Goal: Contribute content: Add original content to the website for others to see

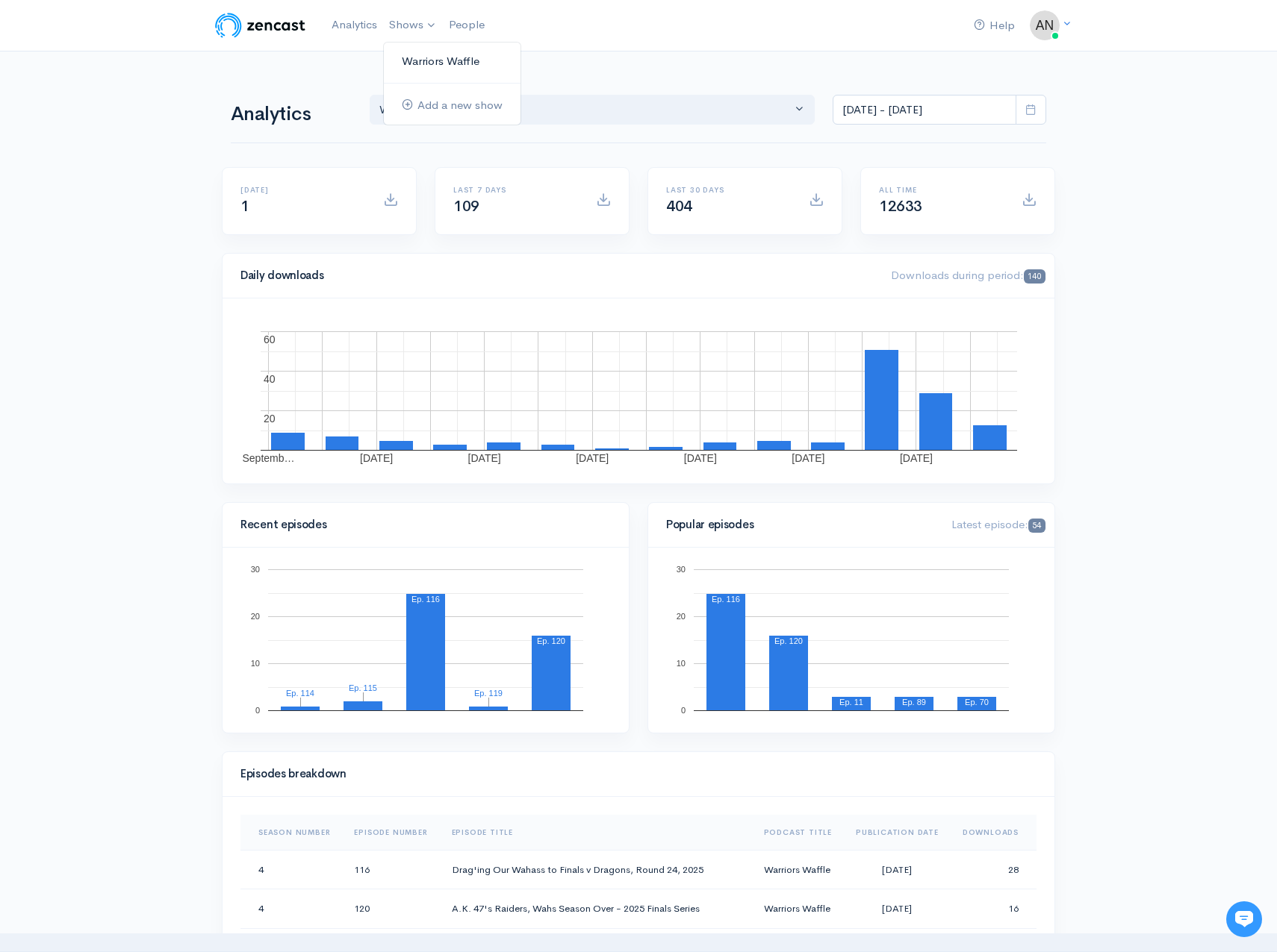
click at [432, 60] on link "Warriors Waffle" at bounding box center [452, 61] width 137 height 26
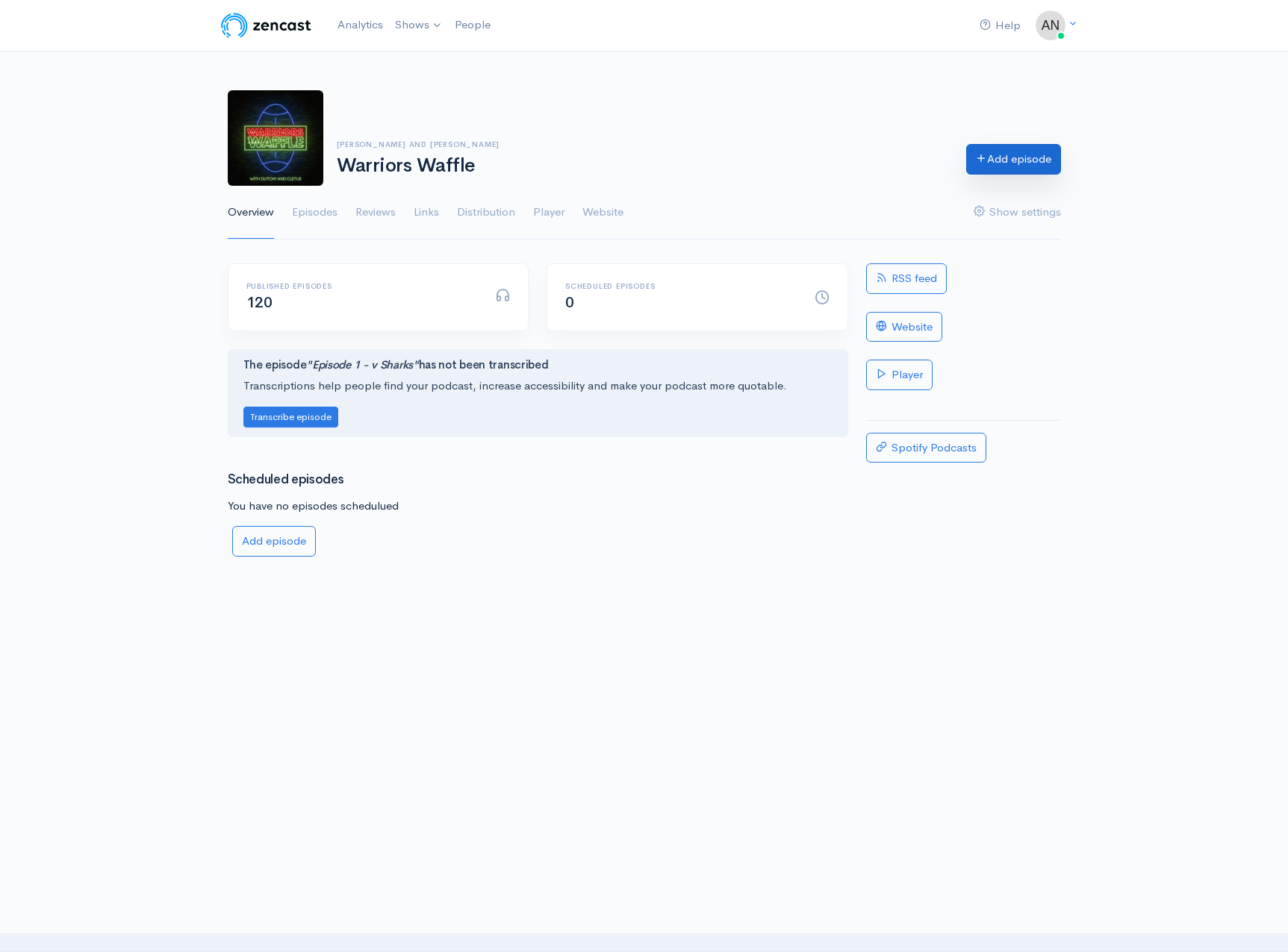
click at [1018, 168] on link "Add episode" at bounding box center [1014, 159] width 95 height 31
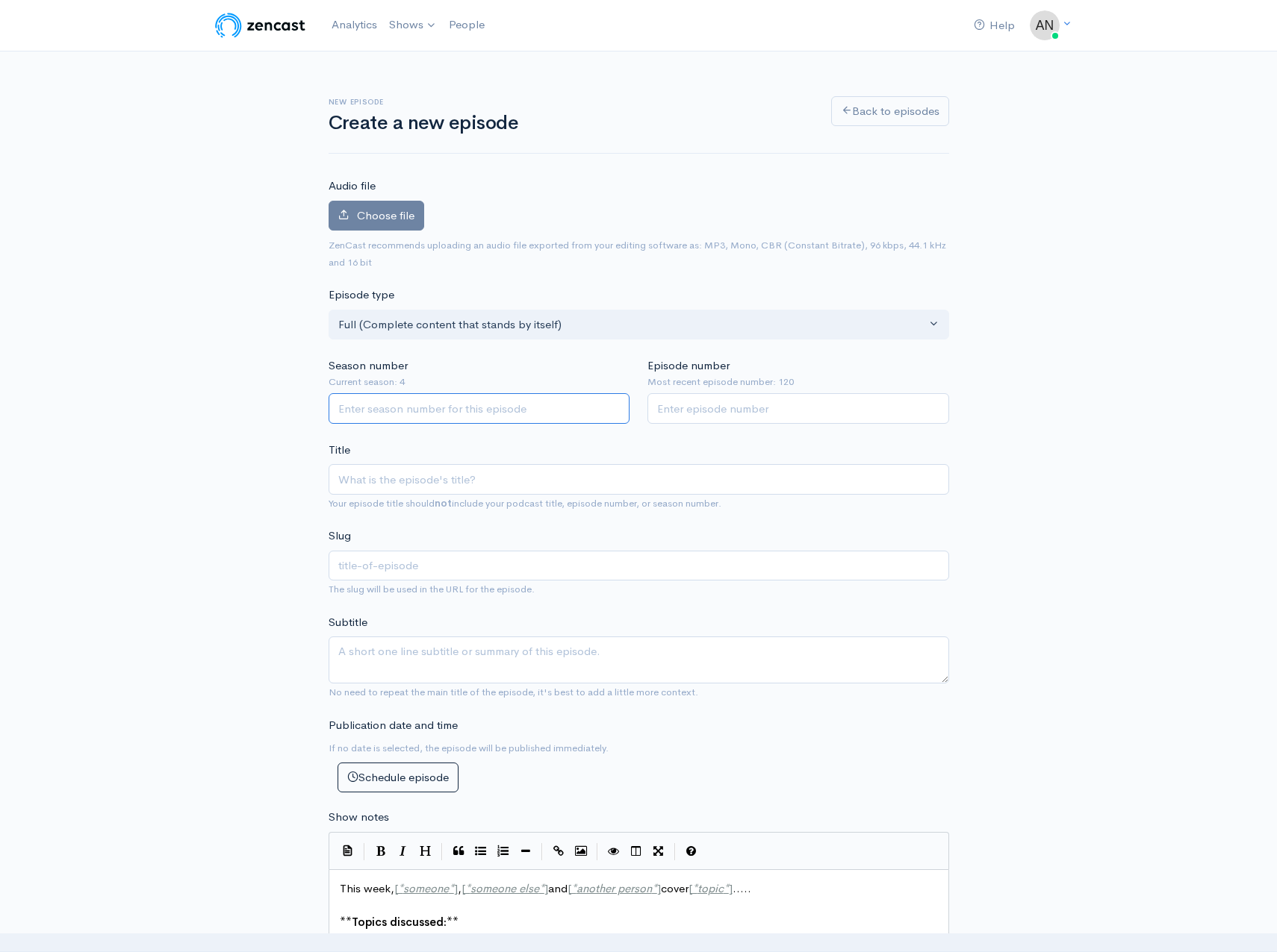
click at [443, 418] on input "Season number" at bounding box center [479, 408] width 301 height 31
type input "4"
click at [684, 407] on input "Episode number" at bounding box center [798, 408] width 301 height 31
type input "121"
click at [538, 482] on input "Title" at bounding box center [638, 479] width 620 height 31
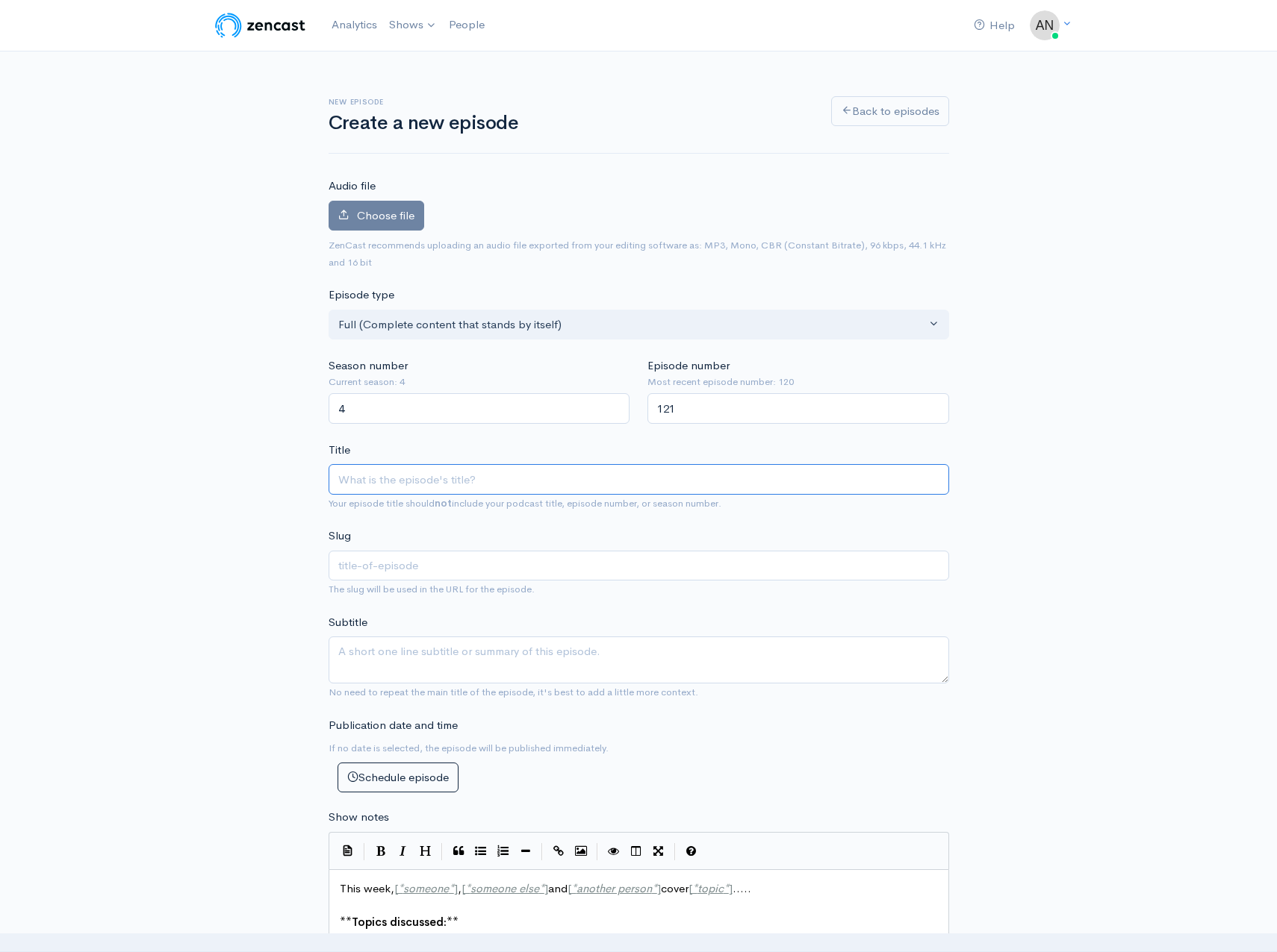
type input "H"
type input "h"
type input "Ho"
type input "ho"
type input "Hot"
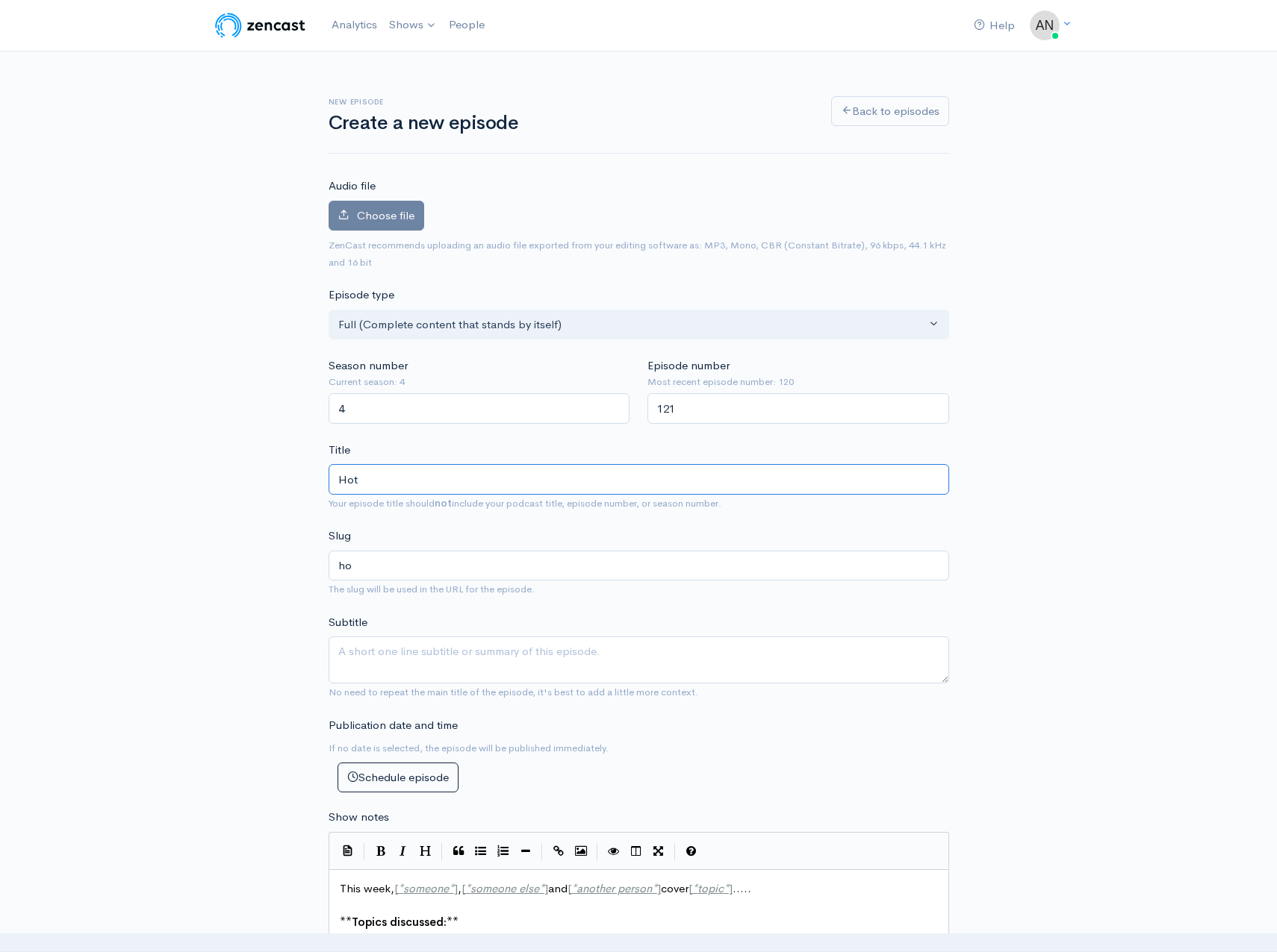
type input "hot"
type input "Hotd"
type input "hotd"
type input "Hotdo"
type input "hotdo"
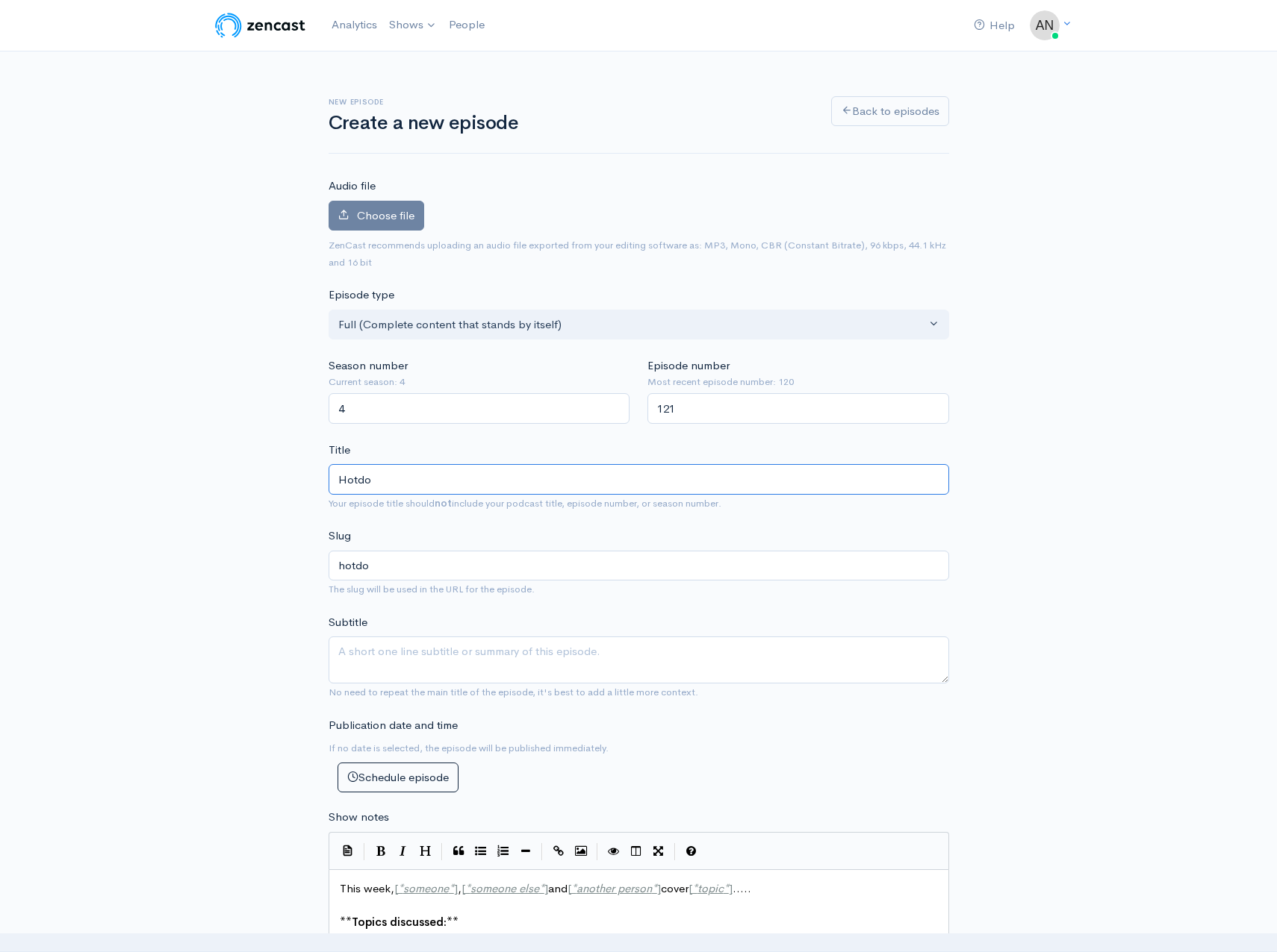
type input "Hotdoh"
type input "hotdoh"
type input "Hotdo"
type input "hotdo"
type input "Hotdog"
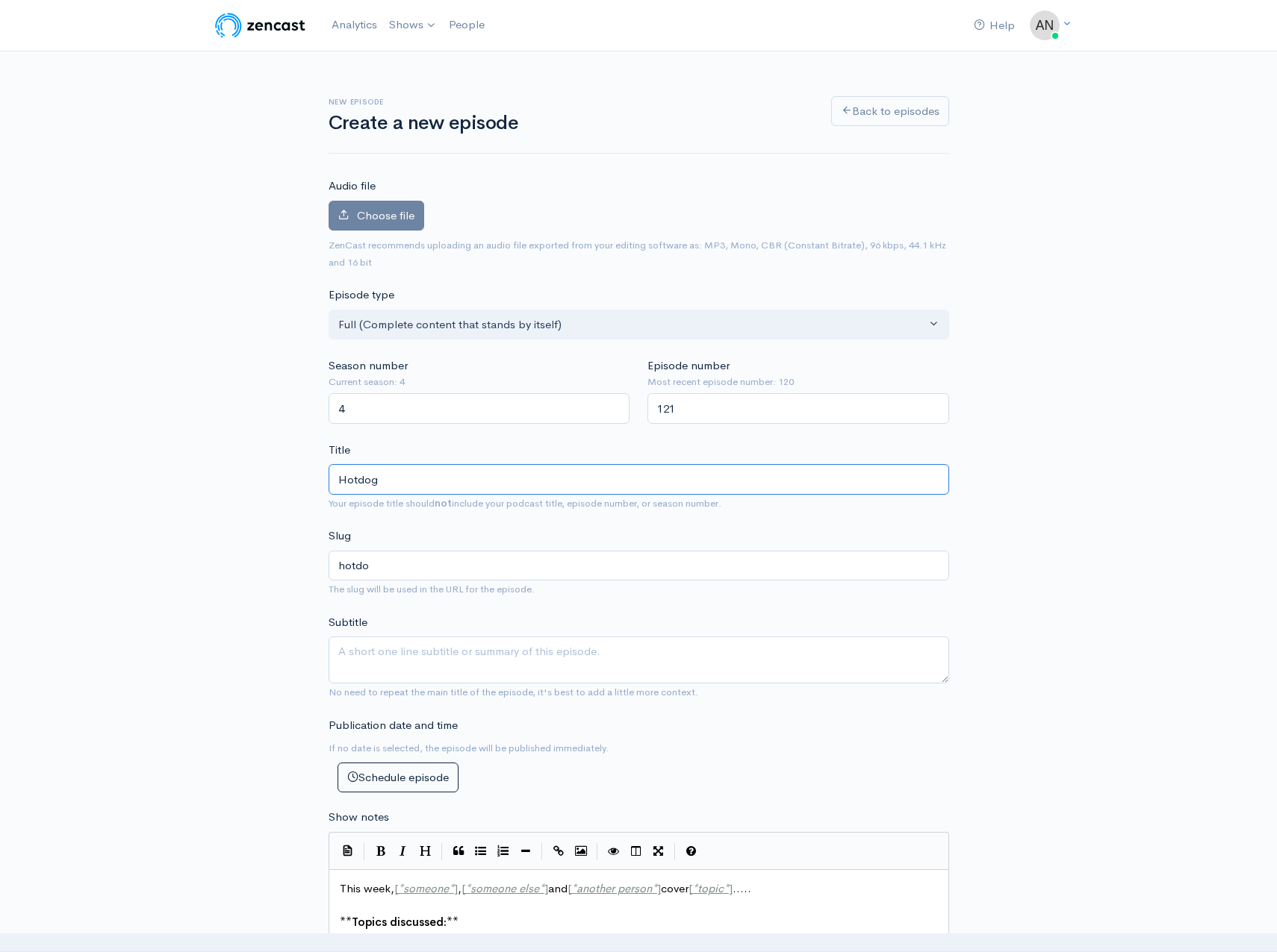
type input "hotdog"
type input "Hotdog o"
type input "hotdog-o"
type input "Hotdog or"
type input "hotdog-or"
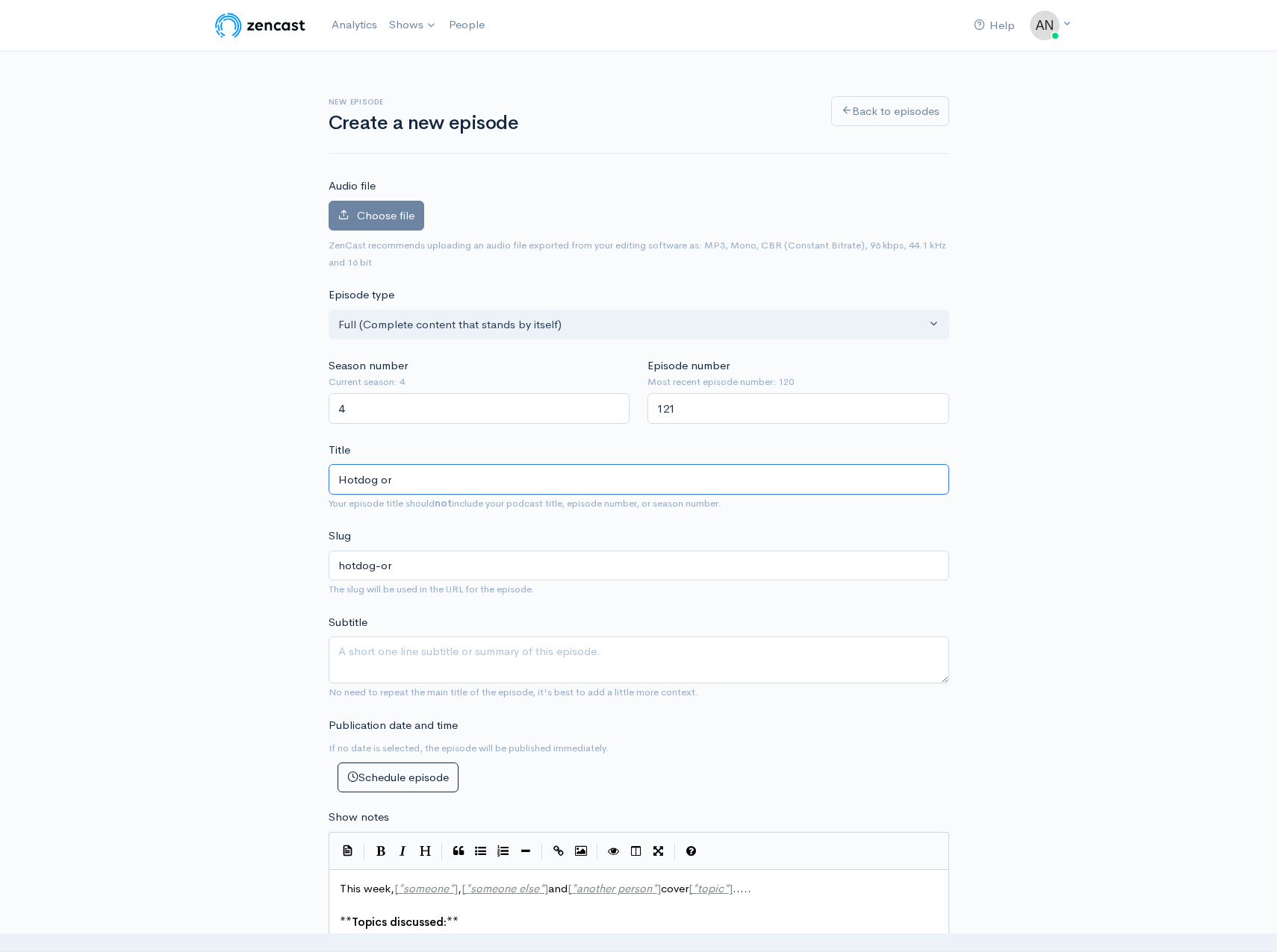
type input "Hotdog or S"
type input "hotdog-or-s"
type input "Hotdog or Sa"
type input "hotdog-or-sa"
type input "Hotdog or San"
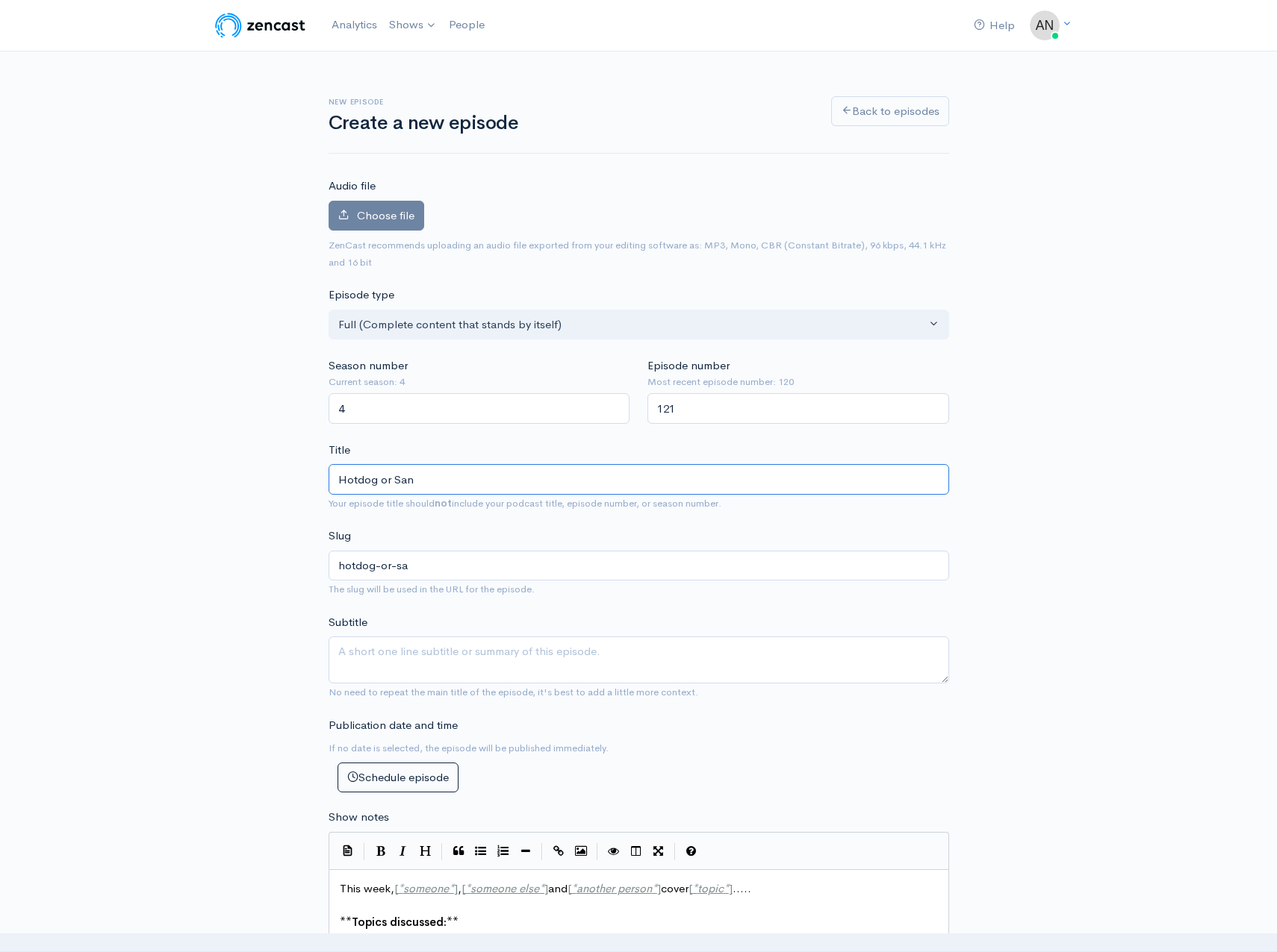
type input "hotdog-or-san"
type input "Hotdog or Sand"
type input "hotdog-or-sand"
type input "Hotdog or Sandw"
type input "hotdog-or-sandw"
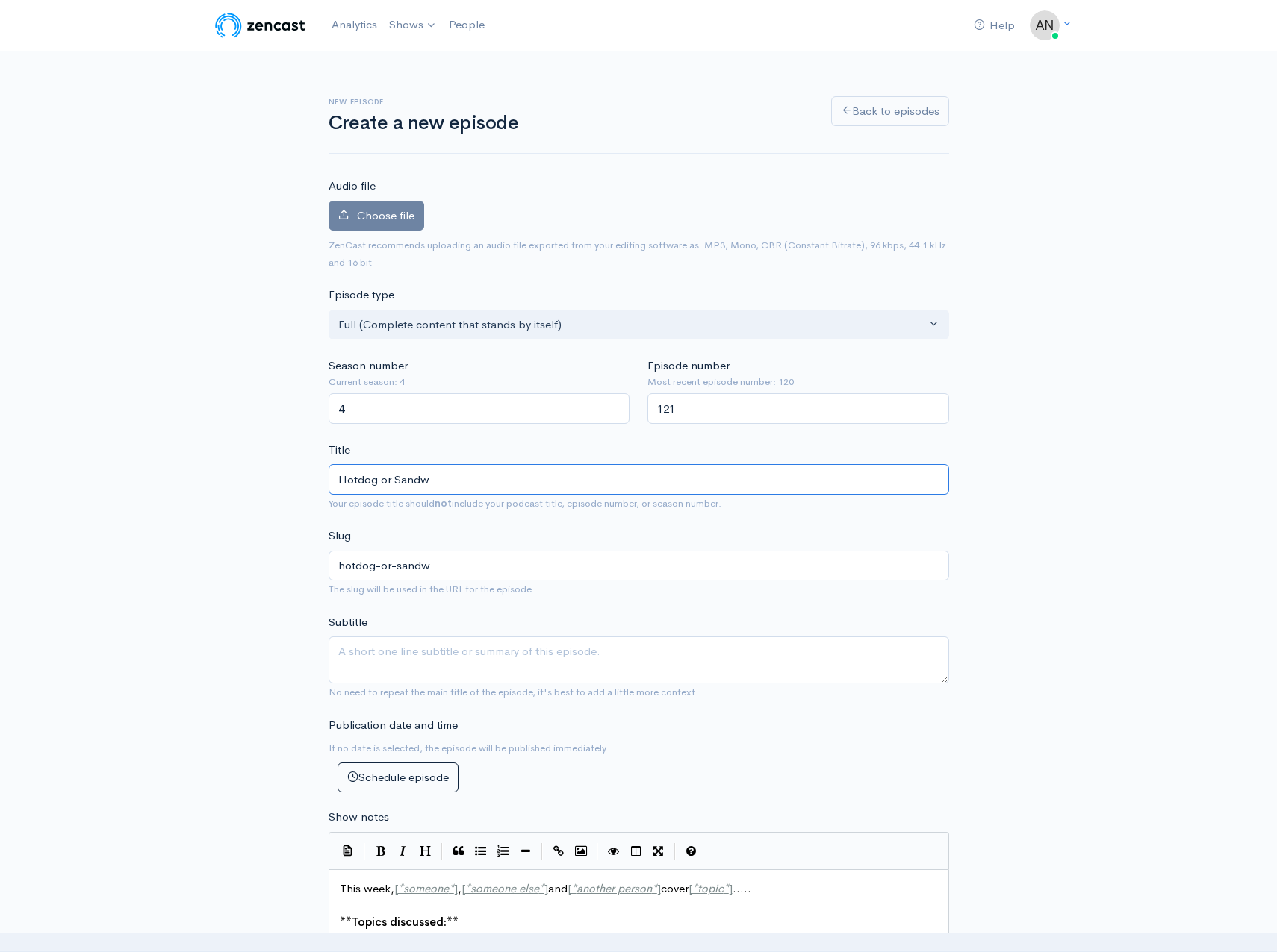
type input "Hotdog or Sandwi"
type input "hotdog-or-sandwi"
type input "Hotdog or Sandwic"
type input "hotdog-or-sandwic"
type input "Hotdog or Sandwiche"
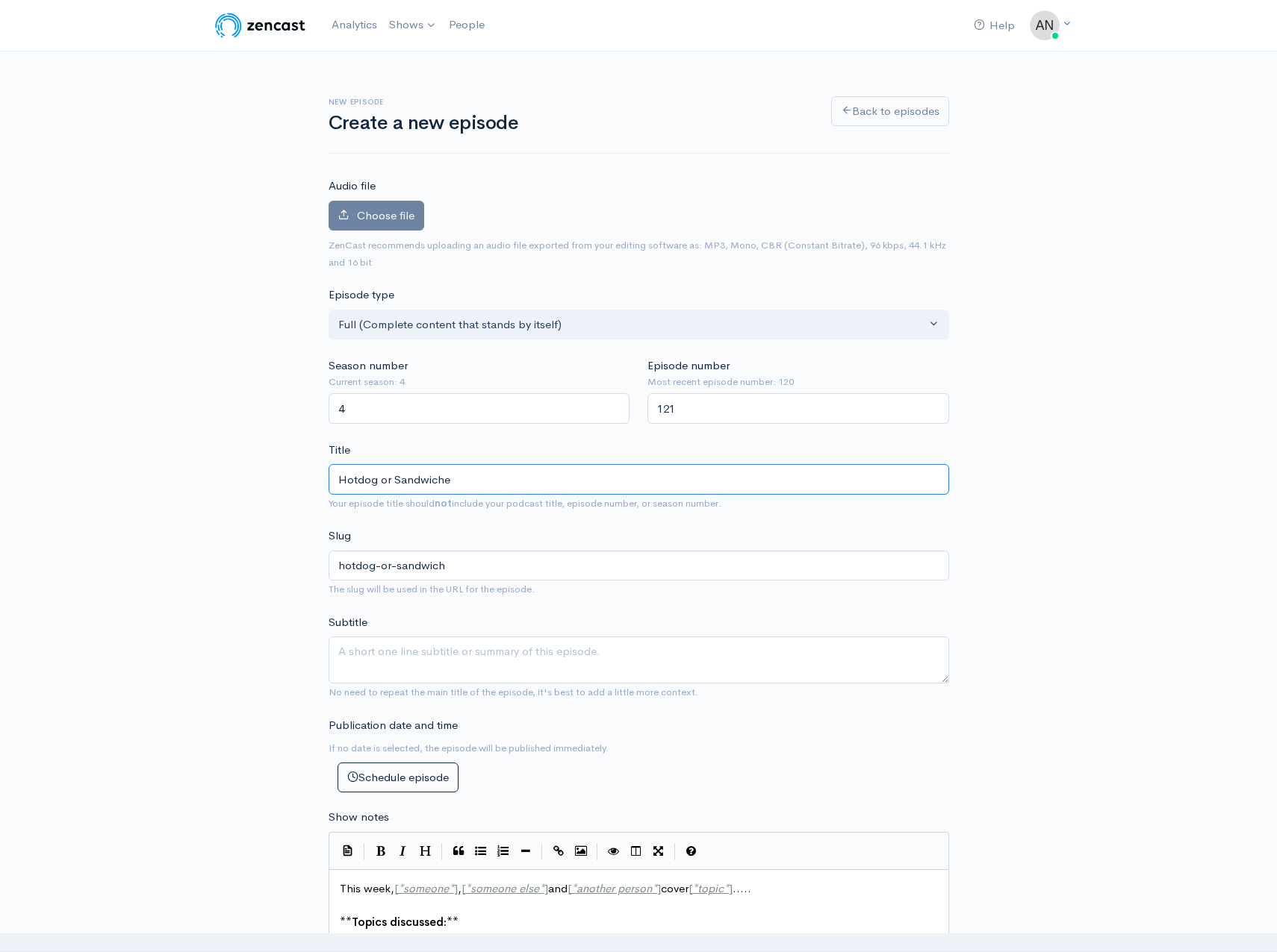
type input "hotdog-or-sandwiche"
type input "Hotdog or Sandwiches"
type input "hotdog-or-sandwiches"
type input "Hotdog or Sandwiches - G"
type input "hotdog-or-sandwiches-g"
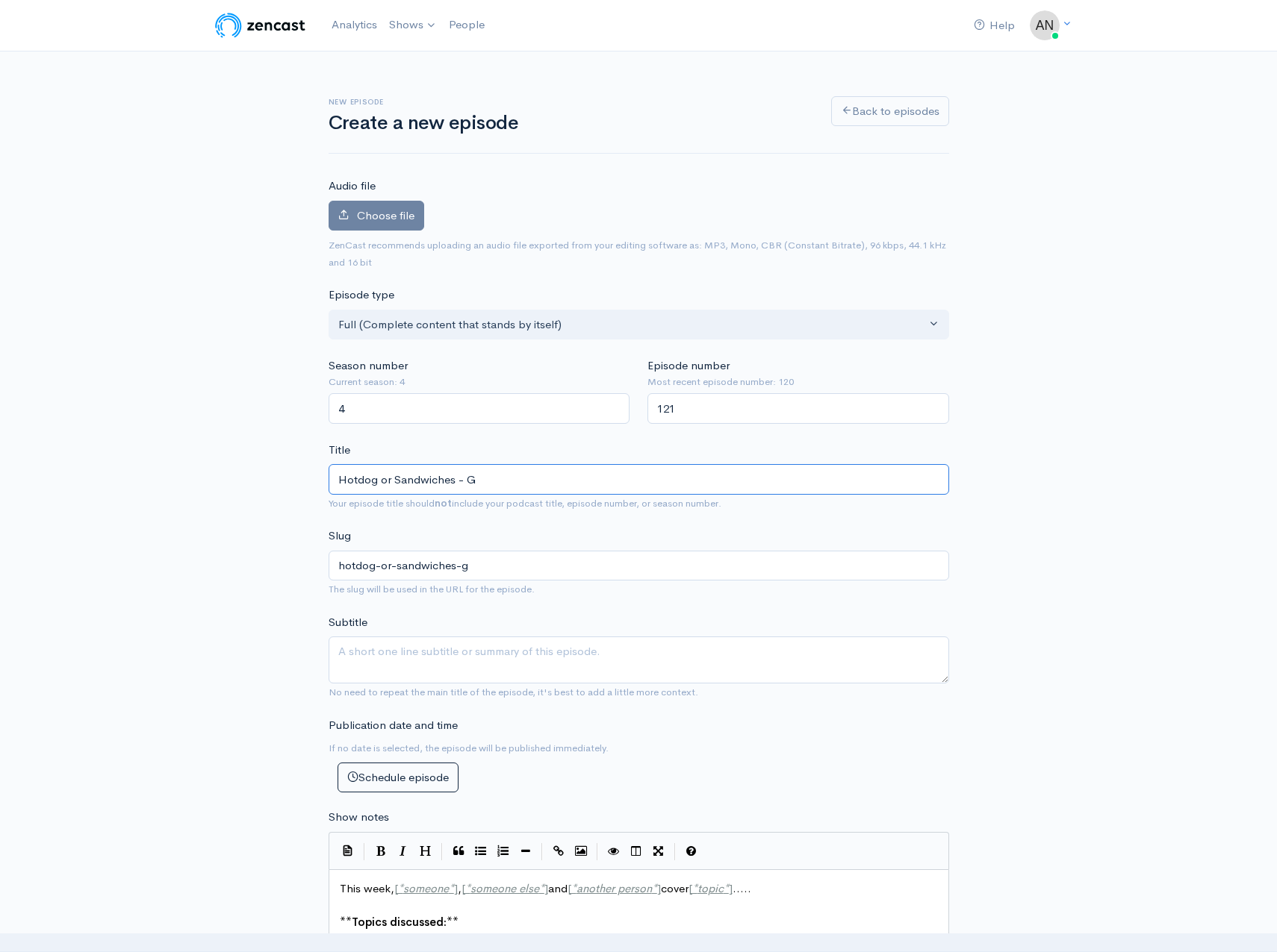
type input "Hotdog or Sandwiches - Gr"
type input "hotdog-or-sandwiches-gr"
type input "Hotdog or Sandwiches - Gra"
type input "hotdog-or-sandwiches-gra"
type input "Hotdog or Sandwiches - Gran"
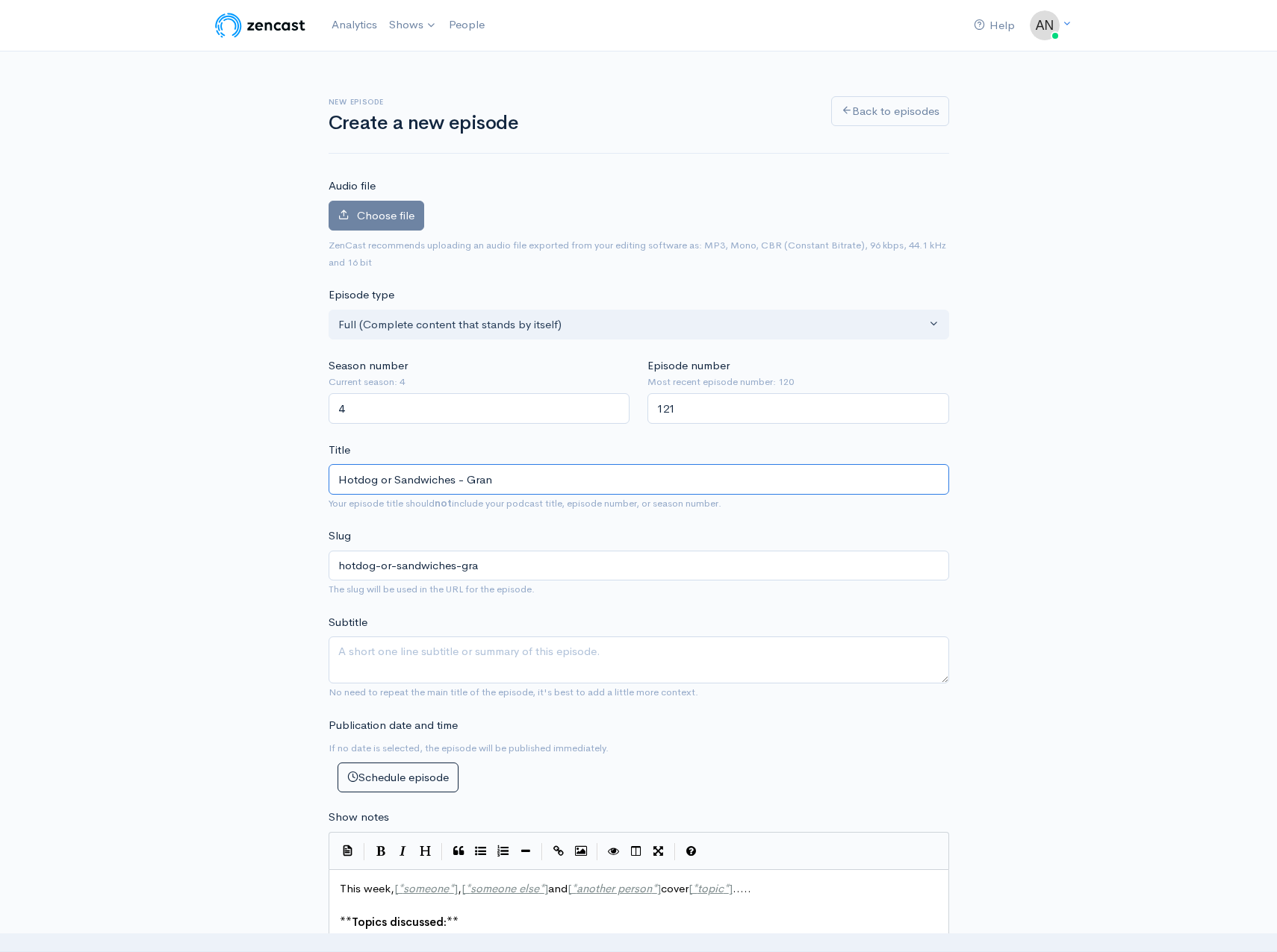
type input "hotdog-or-sandwiches-gran"
type input "Hotdog or Sandwiches - Grand"
type input "hotdog-or-sandwiches-grand"
type input "Hotdog or Sandwiches - Grand F"
type input "hotdog-or-sandwiches-grand-f"
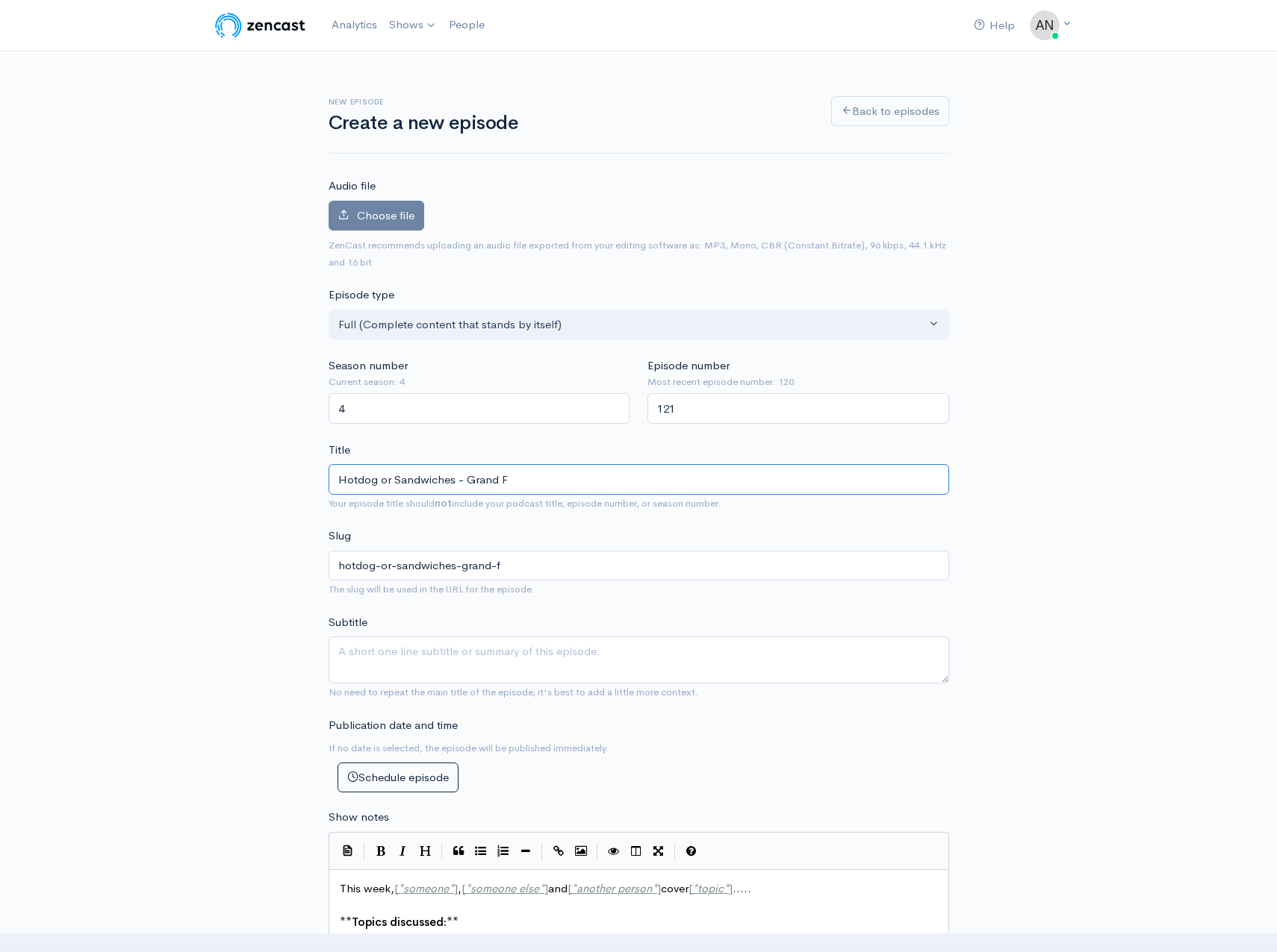
type input "Hotdog or Sandwiches - Grand Fi"
type input "hotdog-or-sandwiches-grand-fi"
type input "Hotdog or Sandwiches - Grand Fin"
type input "hotdog-or-sandwiches-grand-fin"
type input "Hotdog or Sandwiches - Grand Fina"
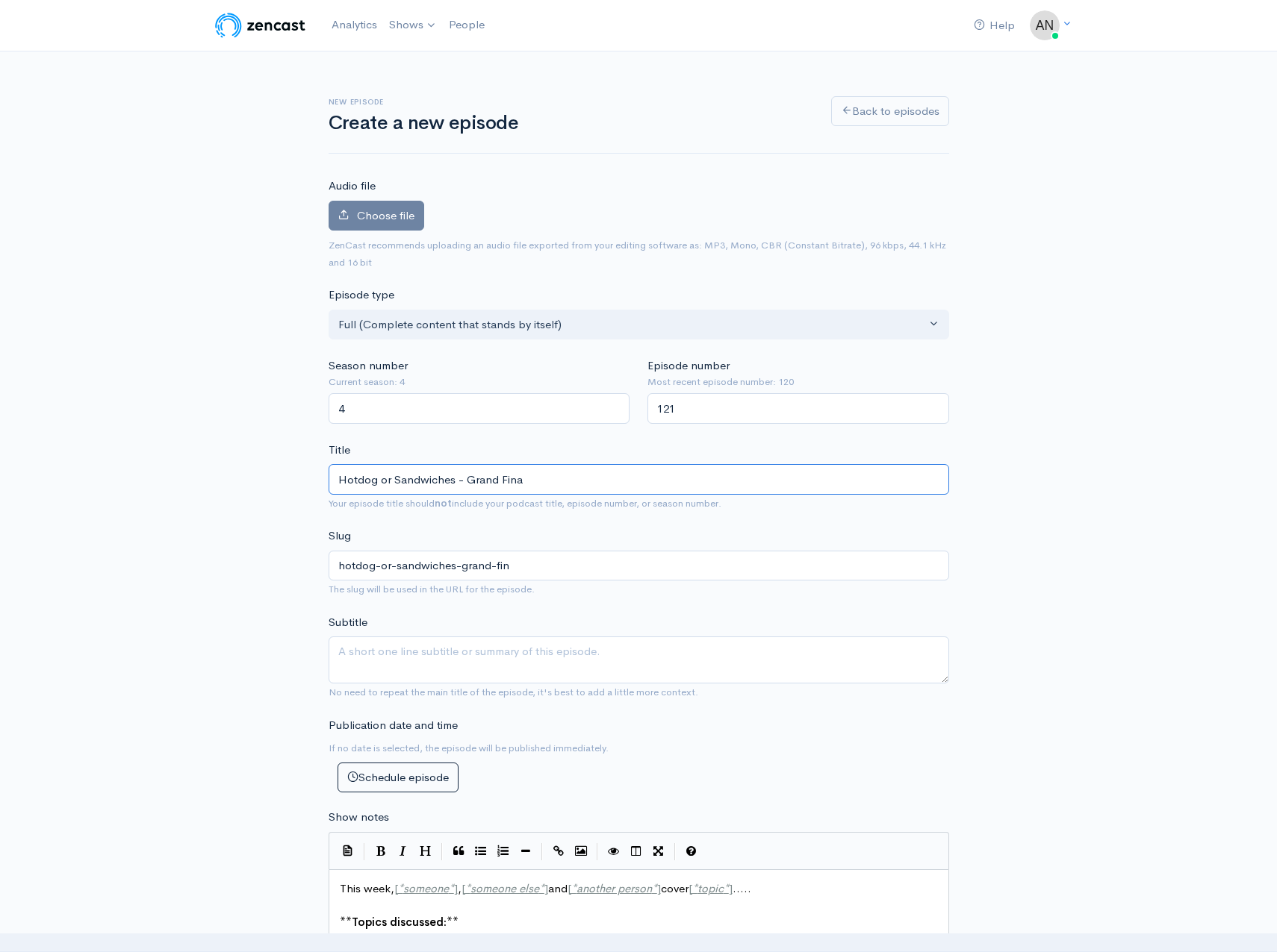
type input "hotdog-or-sandwiches-grand-fina"
type input "Hotdog or Sandwiches - Grand Final"
type input "hotdog-or-sandwiches-grand-final"
type input "Hotdog or Sandwiches - Grand Final 20"
type input "hotdog-or-sandwiches-grand-final-20"
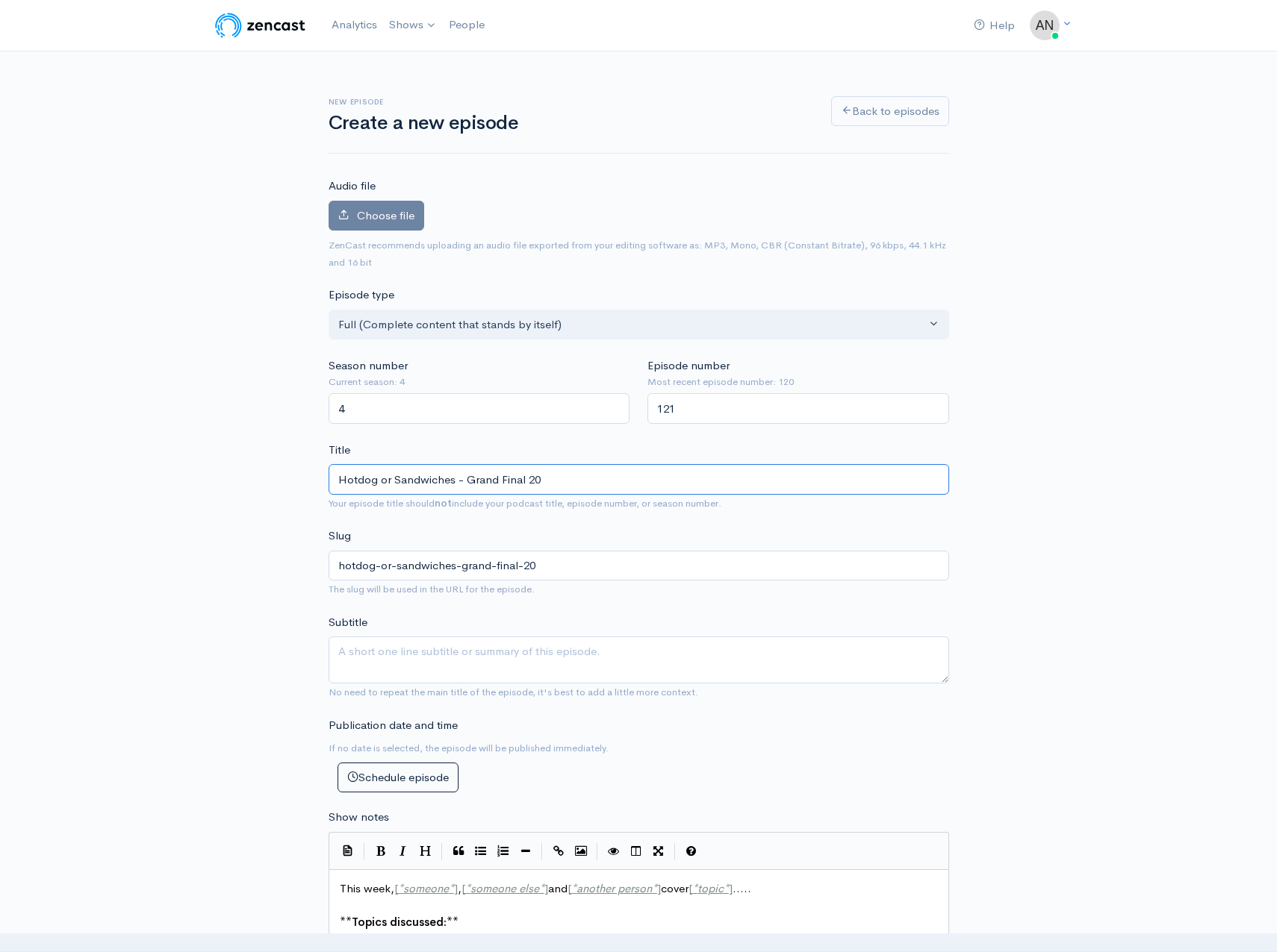
type input "Hotdog or Sandwiches - Grand Final 202"
type input "hotdog-or-sandwiches-grand-final-202"
type input "Hotdog or Sandwiches - Grand Final 2025"
type input "hotdog-or-sandwiches-grand-final-2025"
type input "Hotdog or Sandwiches - Grand Final 2025 P"
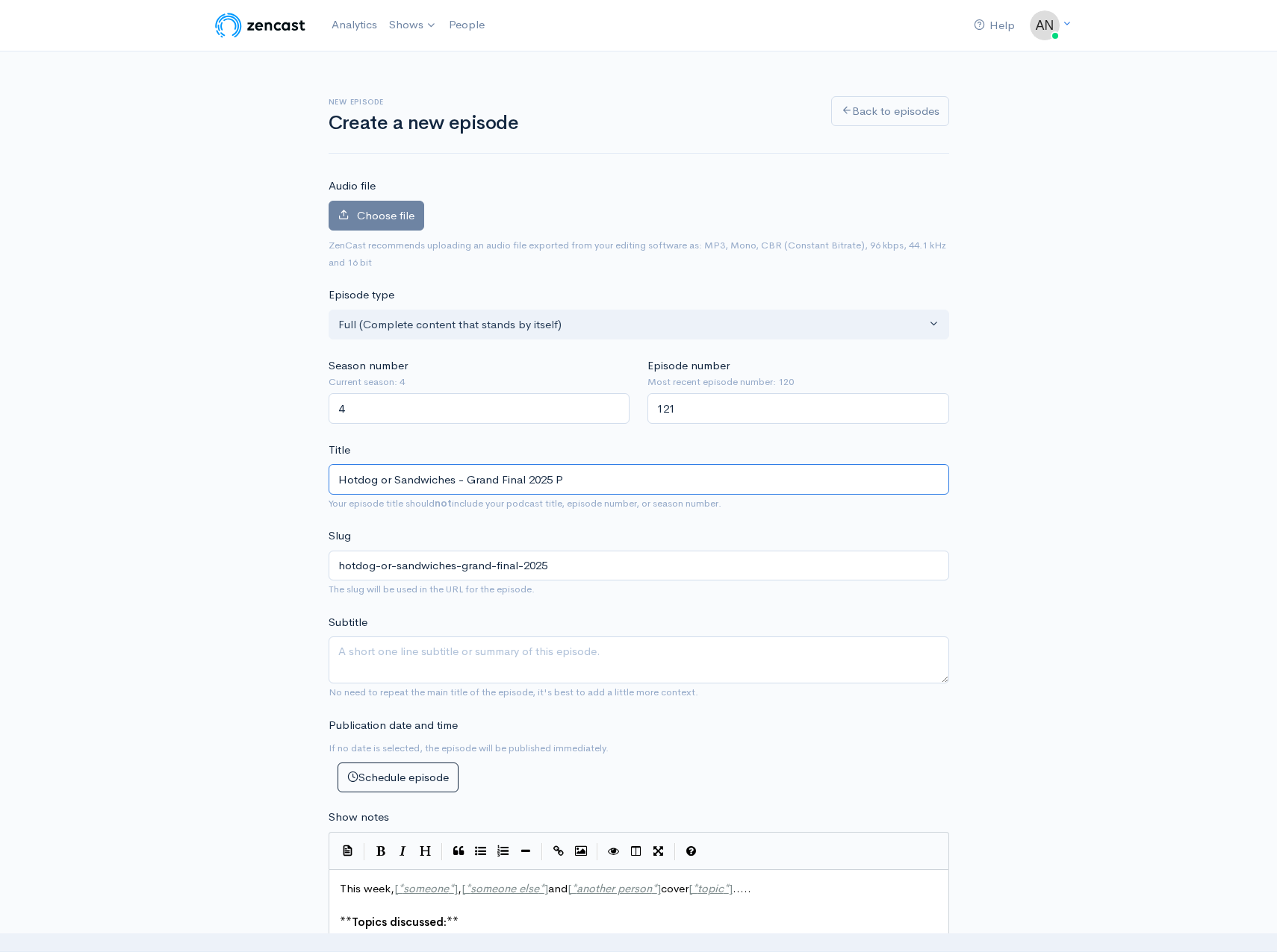
type input "hotdog-or-sandwiches-grand-final-2025-p"
type input "Hotdog or Sandwiches - Grand Final 2025 Pre"
type input "hotdog-or-sandwiches-grand-final-2025-pre"
type input "Hotdog or Sandwiches - Grand Final 2025 Prev"
type input "hotdog-or-sandwiches-grand-final-2025-prev"
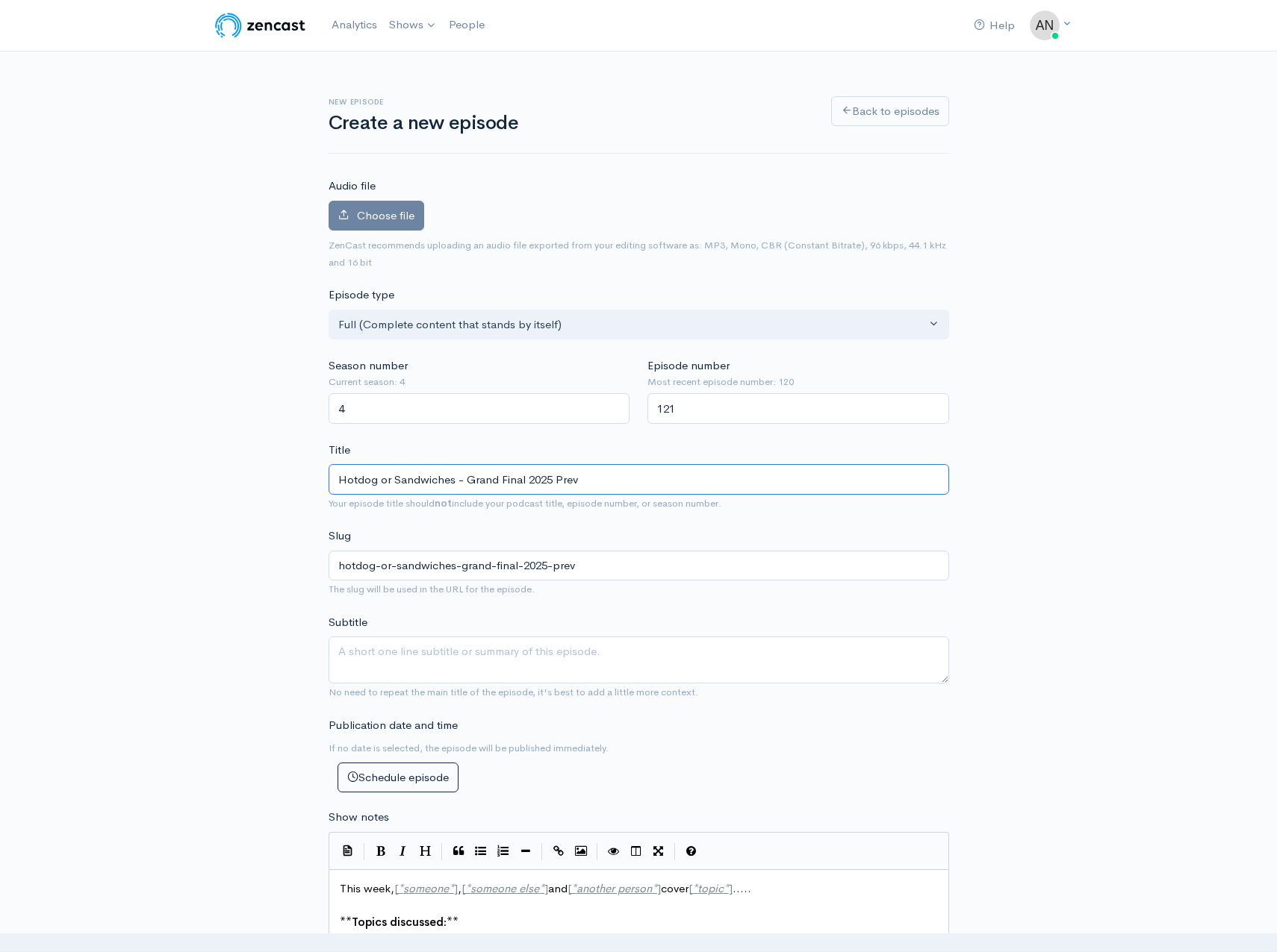
type input "Hotdog or Sandwiches - Grand Final 2025 Previ"
type input "hotdog-or-sandwiches-grand-final-2025-previ"
type input "Hotdog or Sandwiches - Grand Final 2025 Preview"
type input "hotdog-or-sandwiches-grand-final-2025-preview"
click at [454, 483] on input "Hotdog or Sandwiches - Grand Final 2025 Preview" at bounding box center [638, 479] width 620 height 31
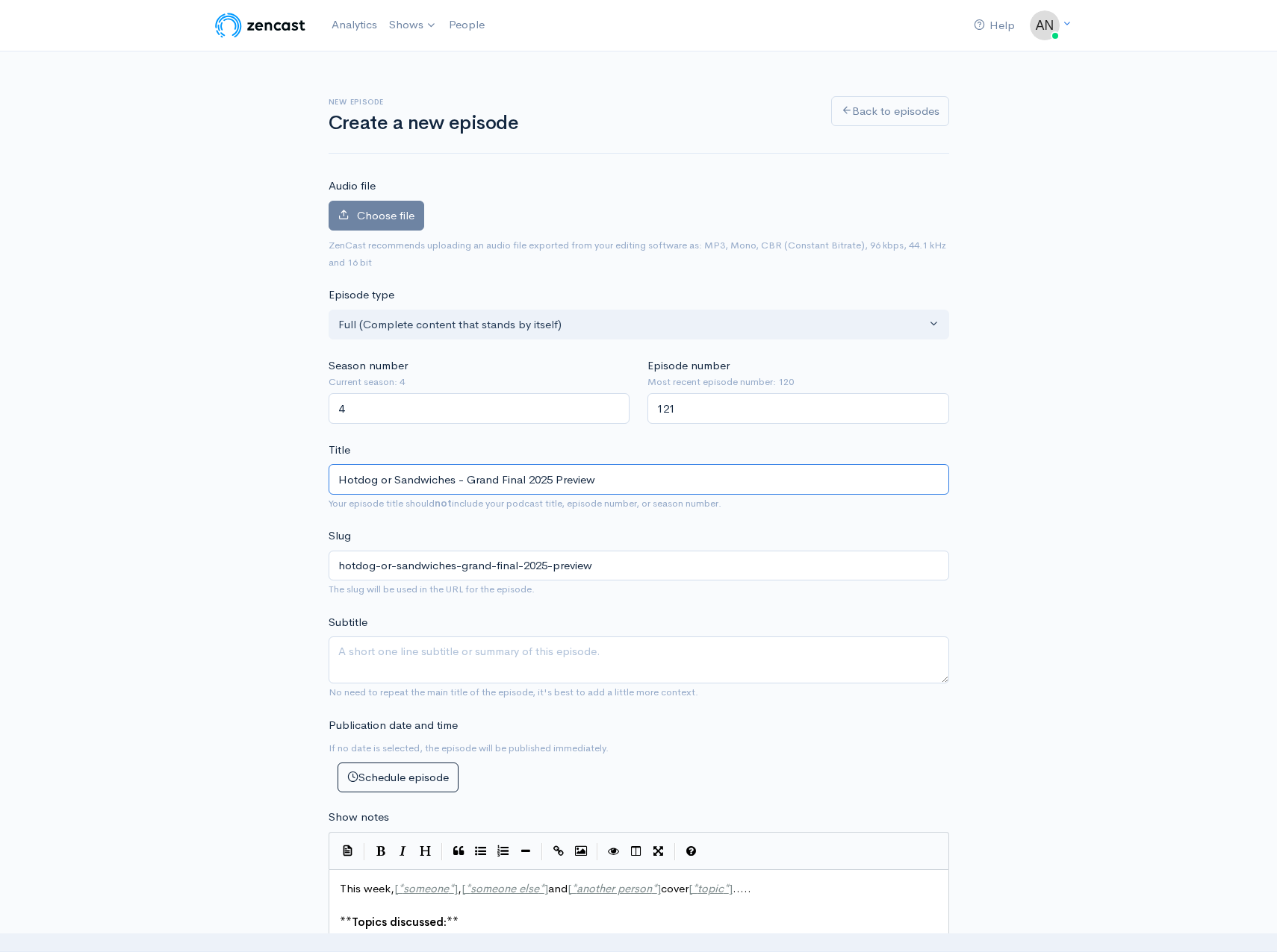
type input "Hotdog or Sandwiche - Grand Final 2025 Preview"
type input "hotdog-or-sandwiche-grand-final-2025-preview"
type input "Hotdog or Sandwich - Grand Final 2025 Preview"
type input "hotdog-or-sandwich-grand-final-2025-preview"
type input "Hotdog or Sandwic - Grand Final 2025 Preview"
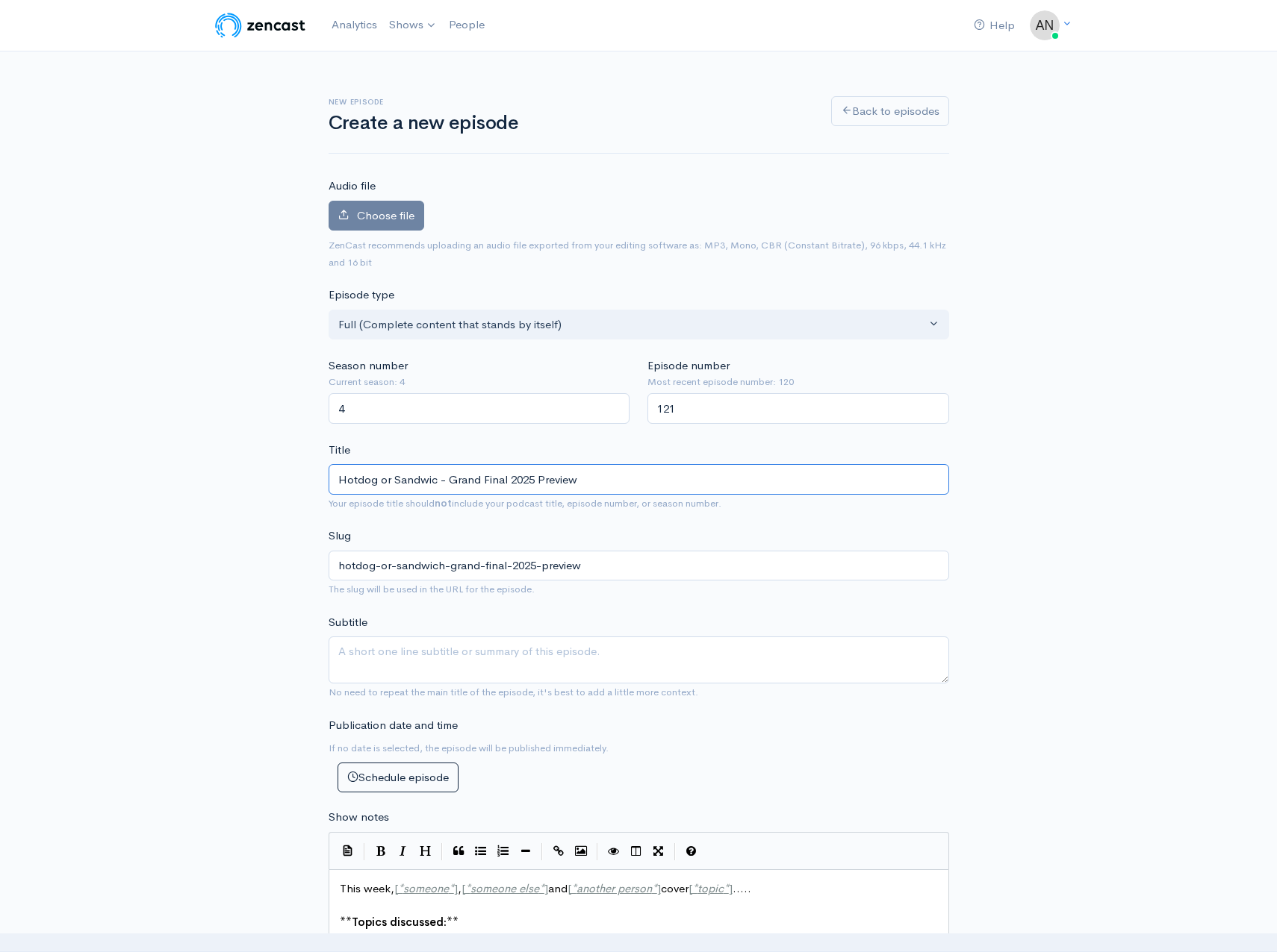
type input "hotdog-or-sandwic-grand-final-2025-preview"
type input "Hotdog or Sandwi - Grand Final 2025 Preview"
type input "hotdog-or-sandwi-grand-final-2025-preview"
type input "Hotdog or Sandwic - Grand Final 2025 Preview"
type input "hotdog-or-sandwic-grand-final-2025-preview"
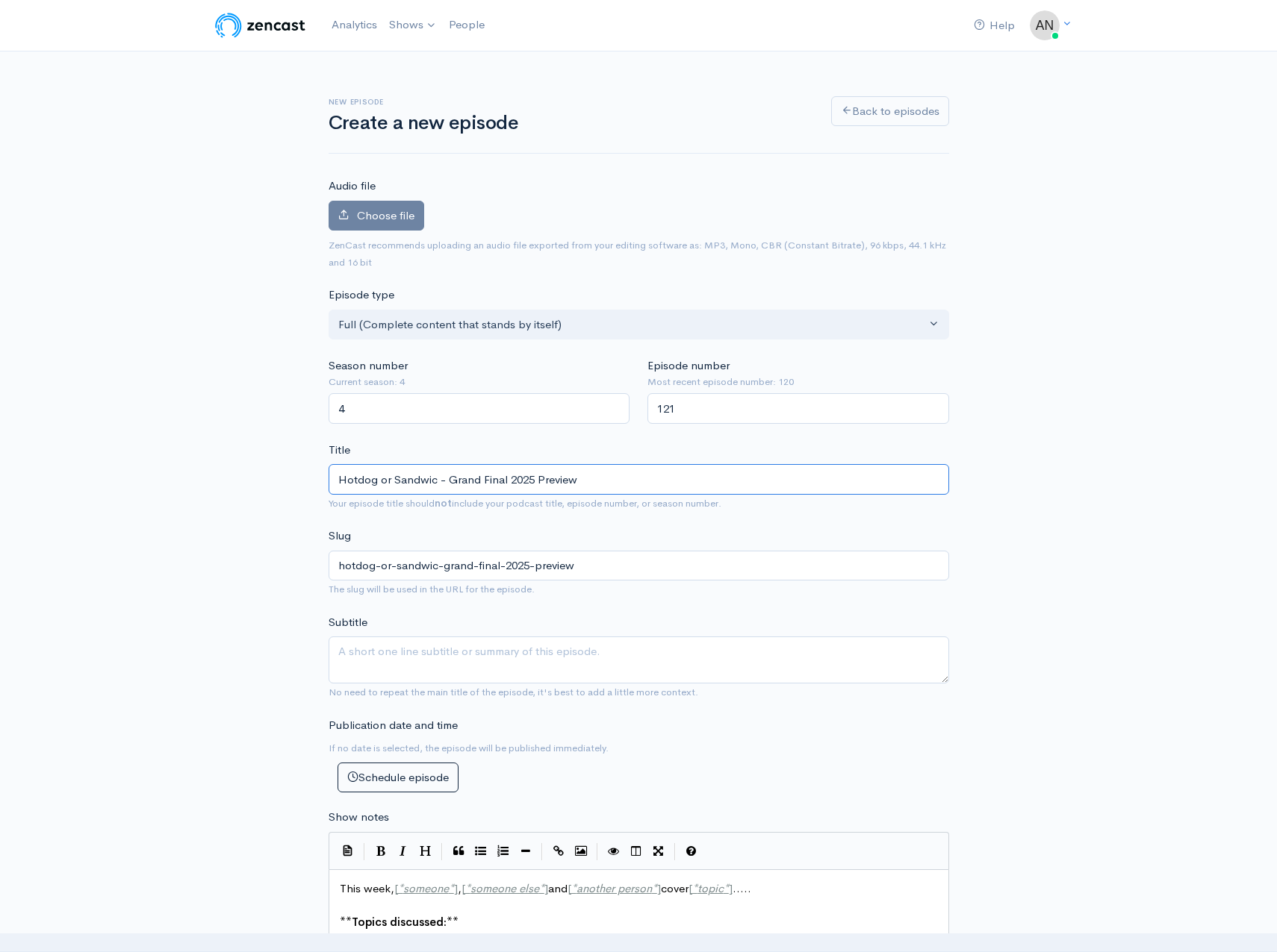
type input "Hotdog or Sandwich - Grand Final 2025 Preview"
type input "hotdog-or-sandwich-grand-final-2025-preview"
type input "Hotdog or Sandwiche - Grand Final 2025 Preview"
type input "hotdog-or-sandwiche-grand-final-2025-preview"
type input "Hotdog or Sandwich - Grand Final 2025 Preview"
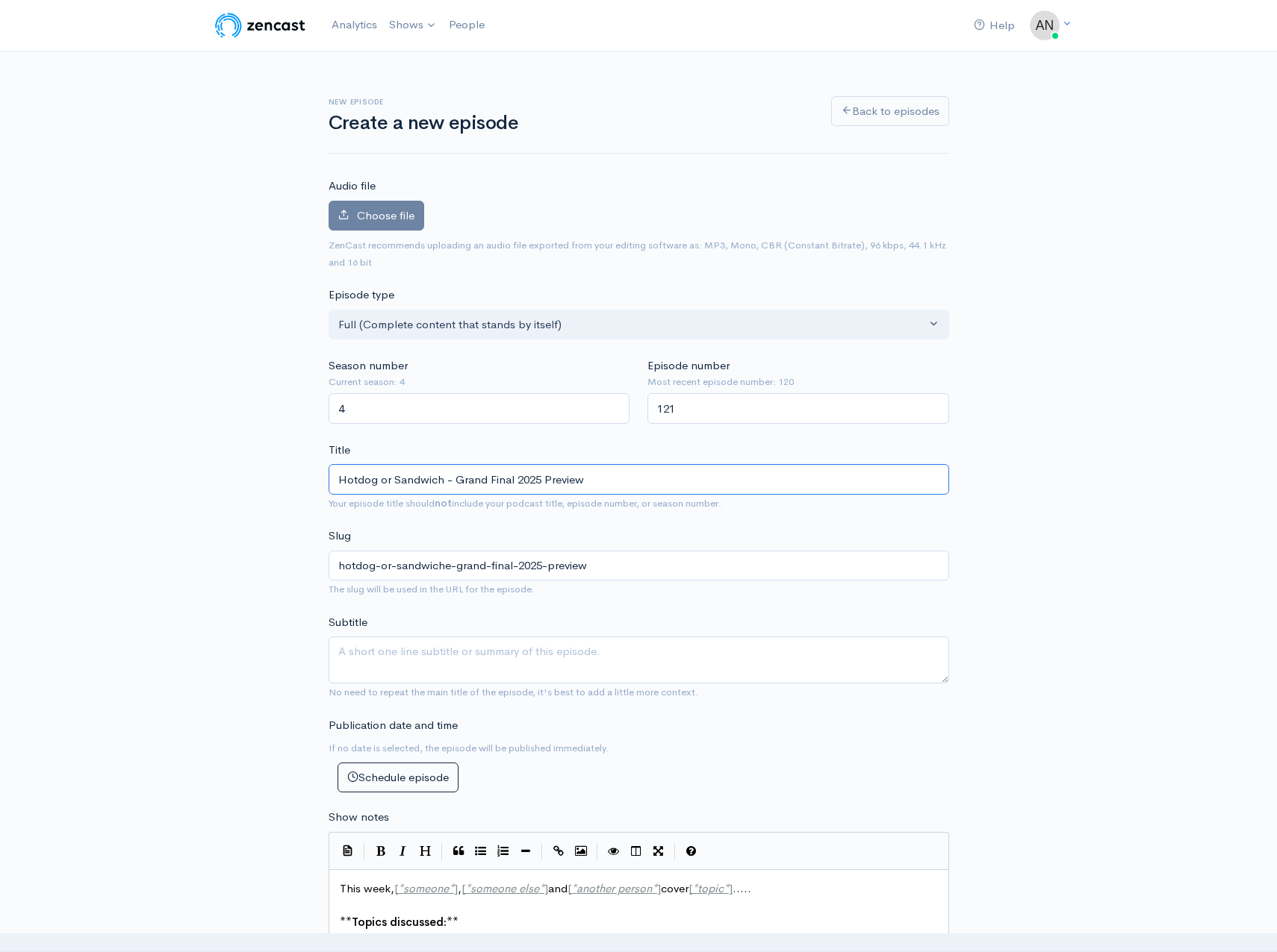
type input "hotdog-or-sandwich-grand-final-2025-preview"
type input "Hotdog or Sandwich - Grand Final 2025 Preview"
click at [1119, 474] on div "New episode Create a new episode Back to episodes Audio file Choose file 0 ZenC…" at bounding box center [638, 833] width 1277 height 1564
drag, startPoint x: 444, startPoint y: 478, endPoint x: 394, endPoint y: 483, distance: 50.2
click at [394, 483] on input "Hotdog or Sandwich - Grand Final 2025 Preview" at bounding box center [638, 479] width 620 height 31
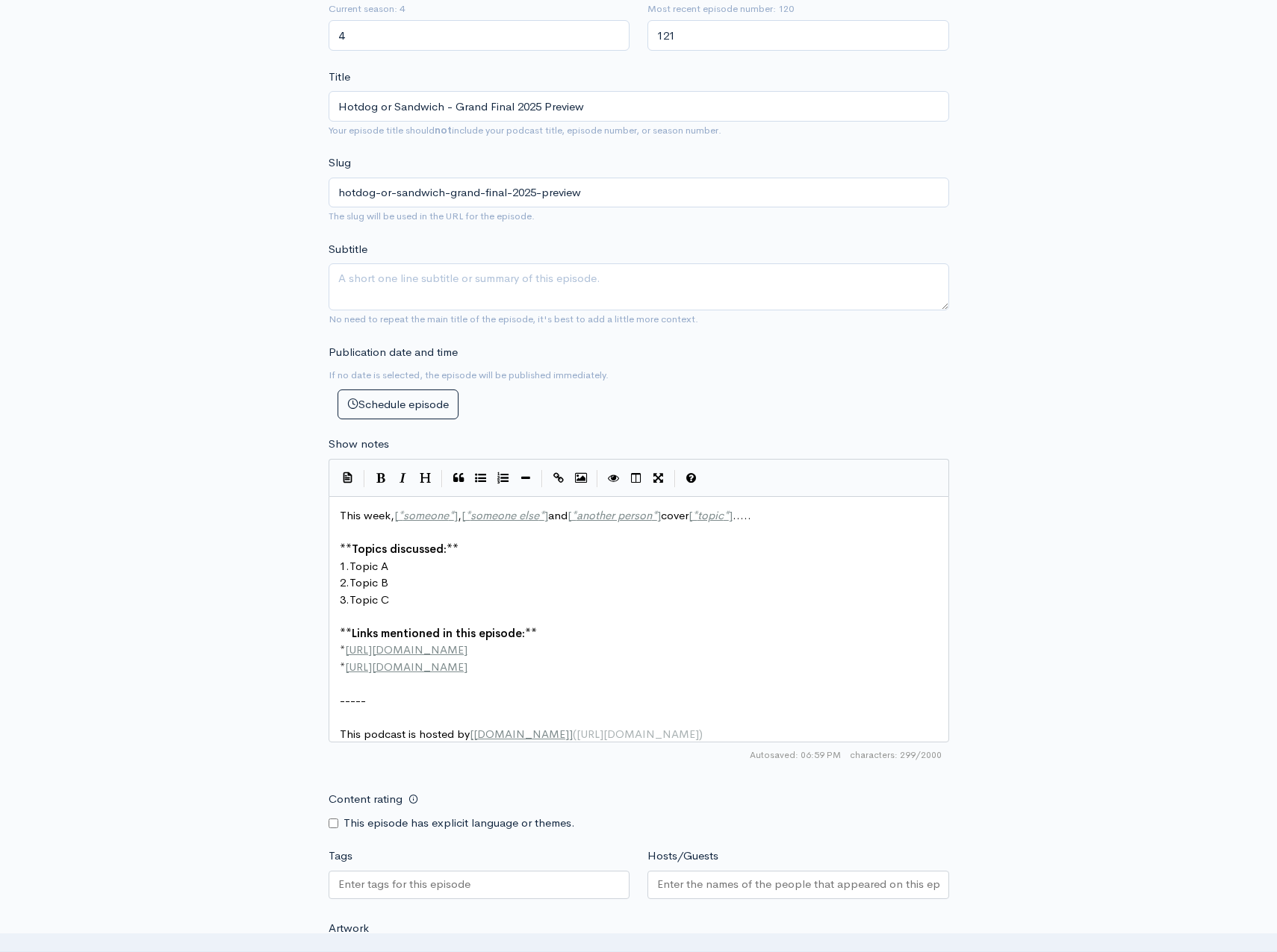
scroll to position [6, 0]
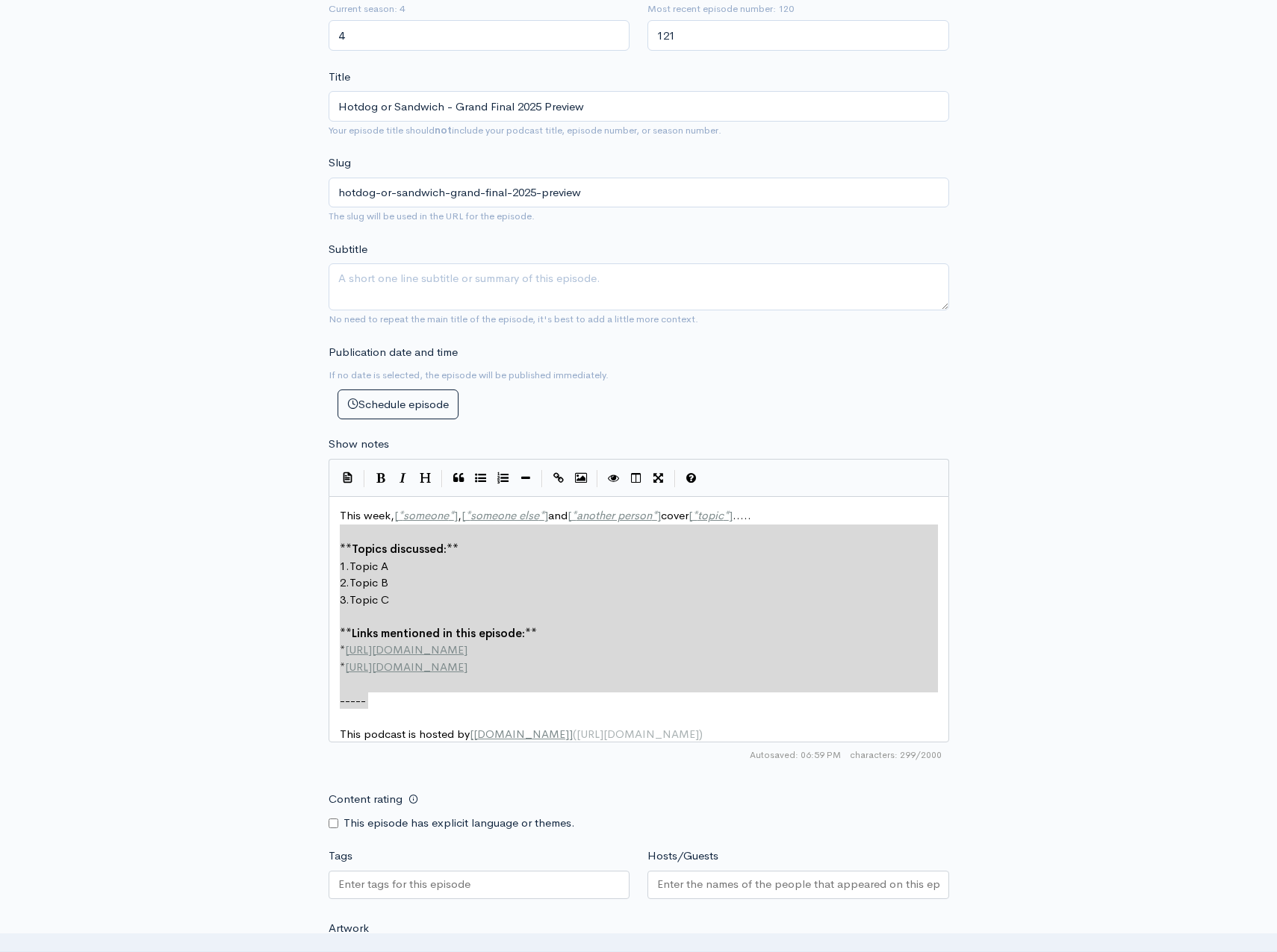
type textarea "This week, [*someone*], [*someone else*] and [*another person*] cover [*topic*]…"
drag, startPoint x: 392, startPoint y: 701, endPoint x: 284, endPoint y: 521, distance: 209.9
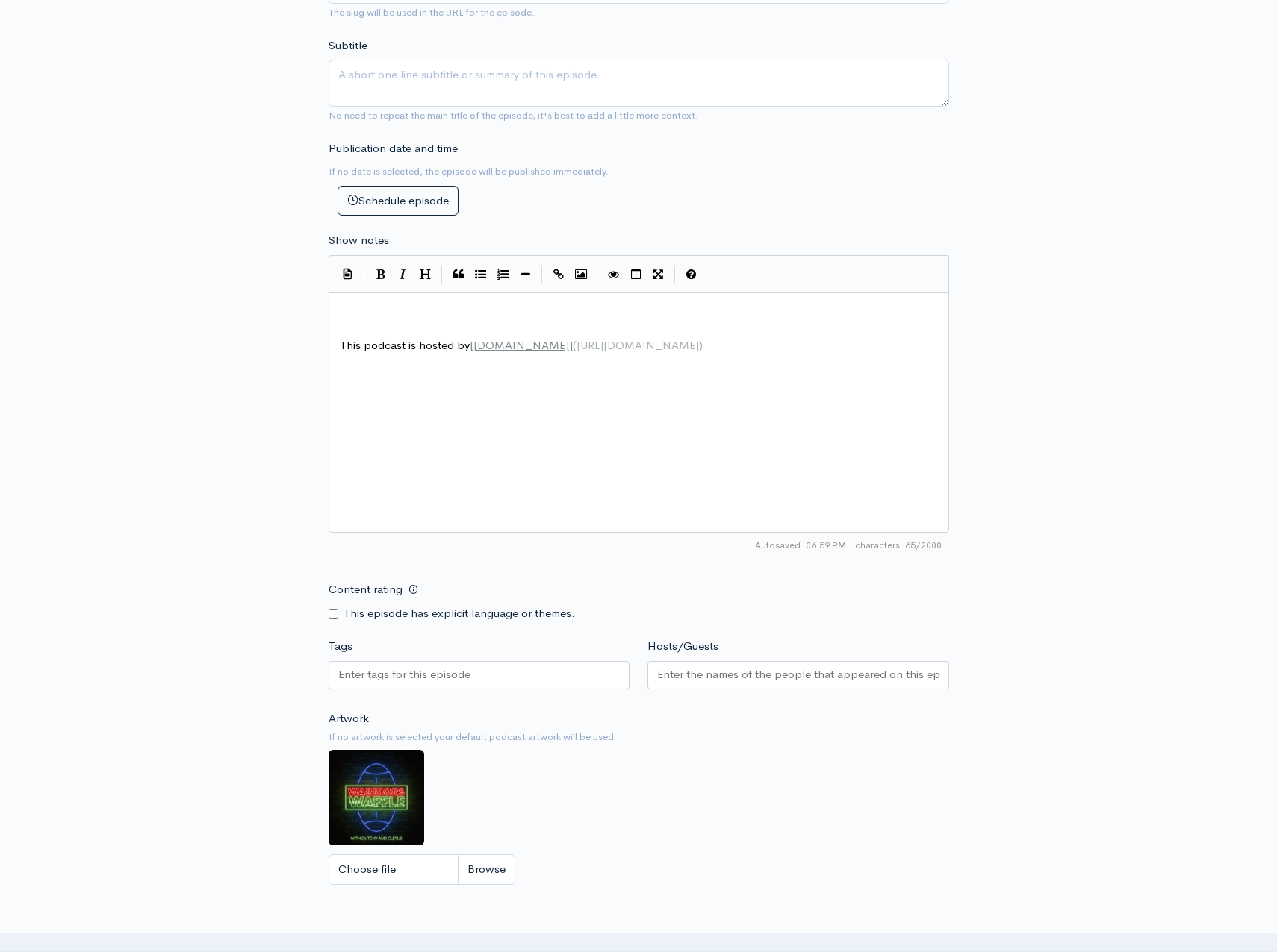
scroll to position [597, 0]
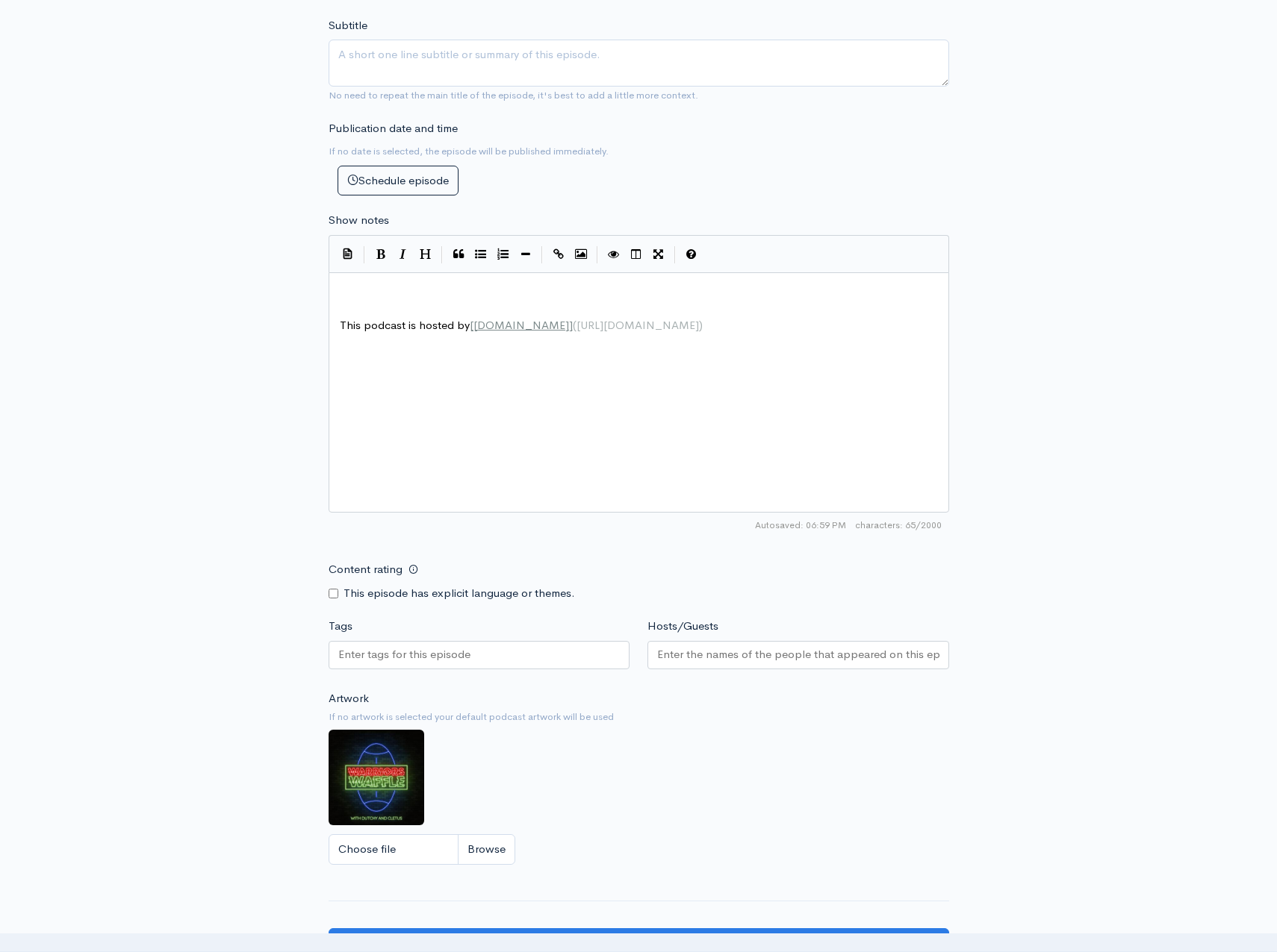
click at [332, 600] on div "This episode has explicit language or themes." at bounding box center [479, 593] width 301 height 17
click at [334, 591] on input "Content rating" at bounding box center [333, 593] width 9 height 9
checkbox input "true"
click at [680, 646] on input "Hosts/Guests" at bounding box center [797, 654] width 282 height 17
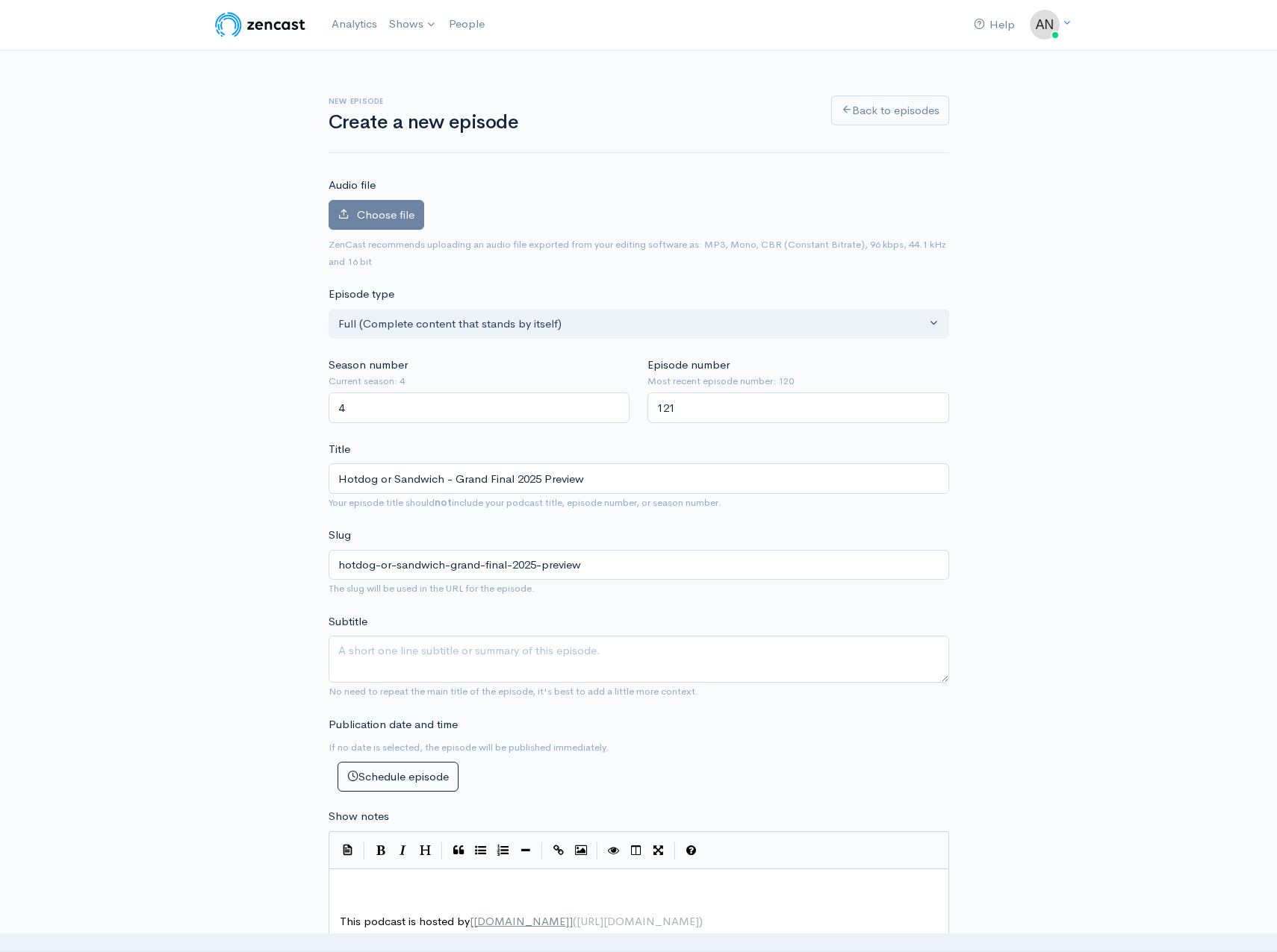
scroll to position [0, 0]
drag, startPoint x: 612, startPoint y: 480, endPoint x: 322, endPoint y: 481, distance: 290.0
click at [322, 481] on div "New episode Create a new episode Back to episodes Audio file Choose file 0 ZenC…" at bounding box center [639, 831] width 638 height 1561
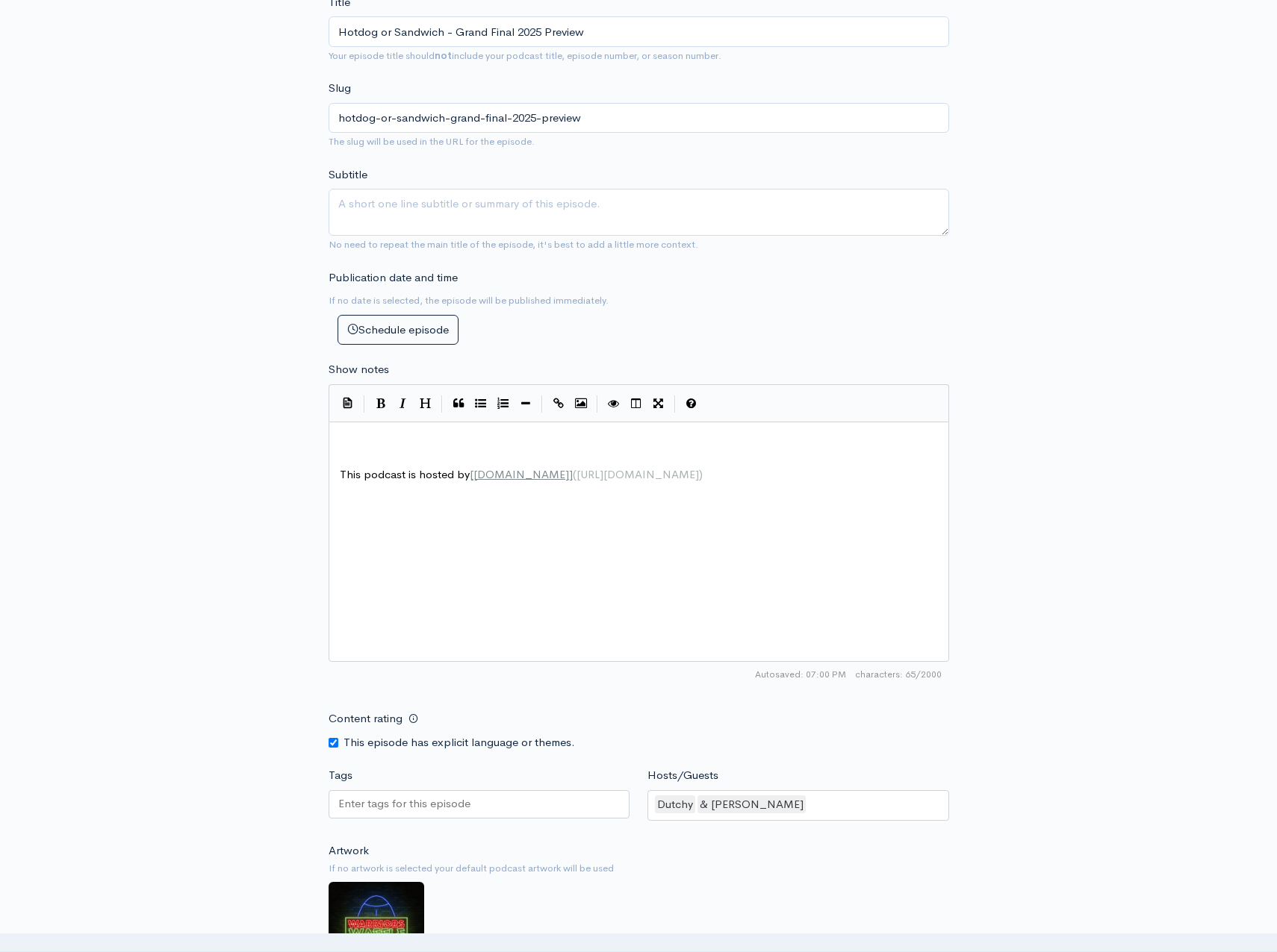
scroll to position [2, 0]
click at [383, 444] on pre "​" at bounding box center [644, 442] width 615 height 17
type textarea "After a great regular season and sone"
type textarea "me very entertaining finals match ups we come fd=d"
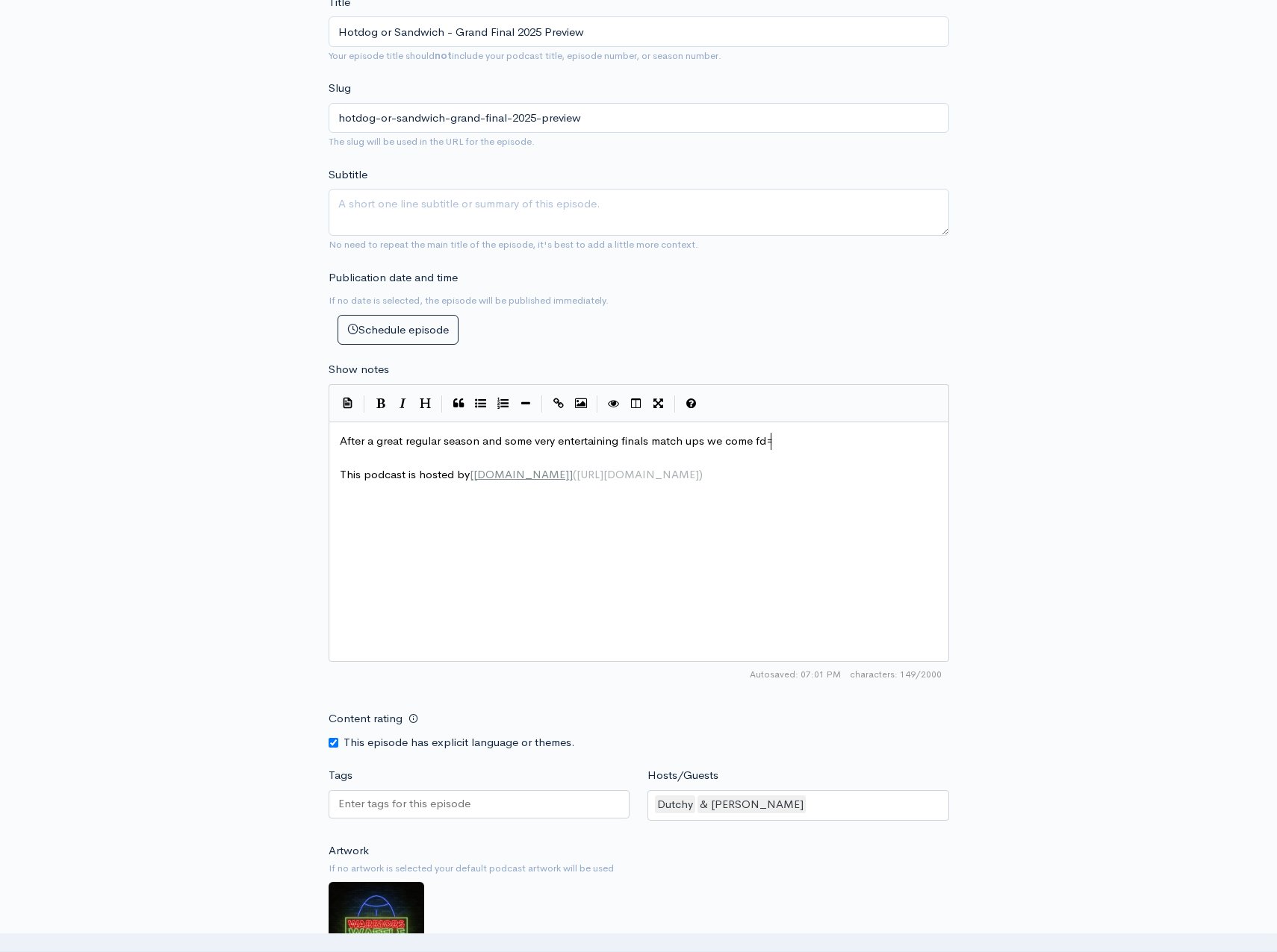
scroll to position [6, 262]
type textarea "donw"
type textarea "wn to the final [DATE] with the Storm and Bronces"
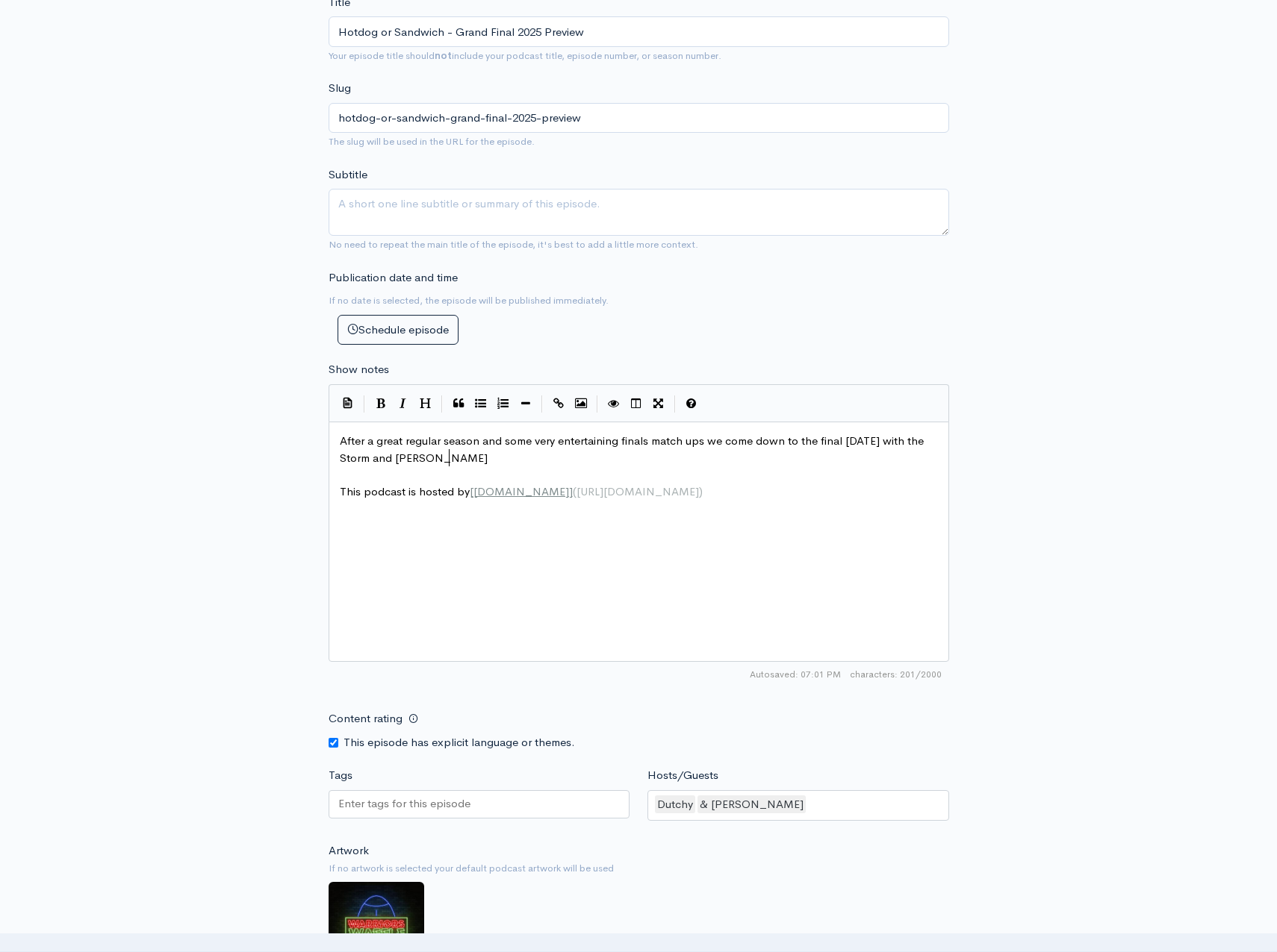
type textarea "s"
type textarea "cs"
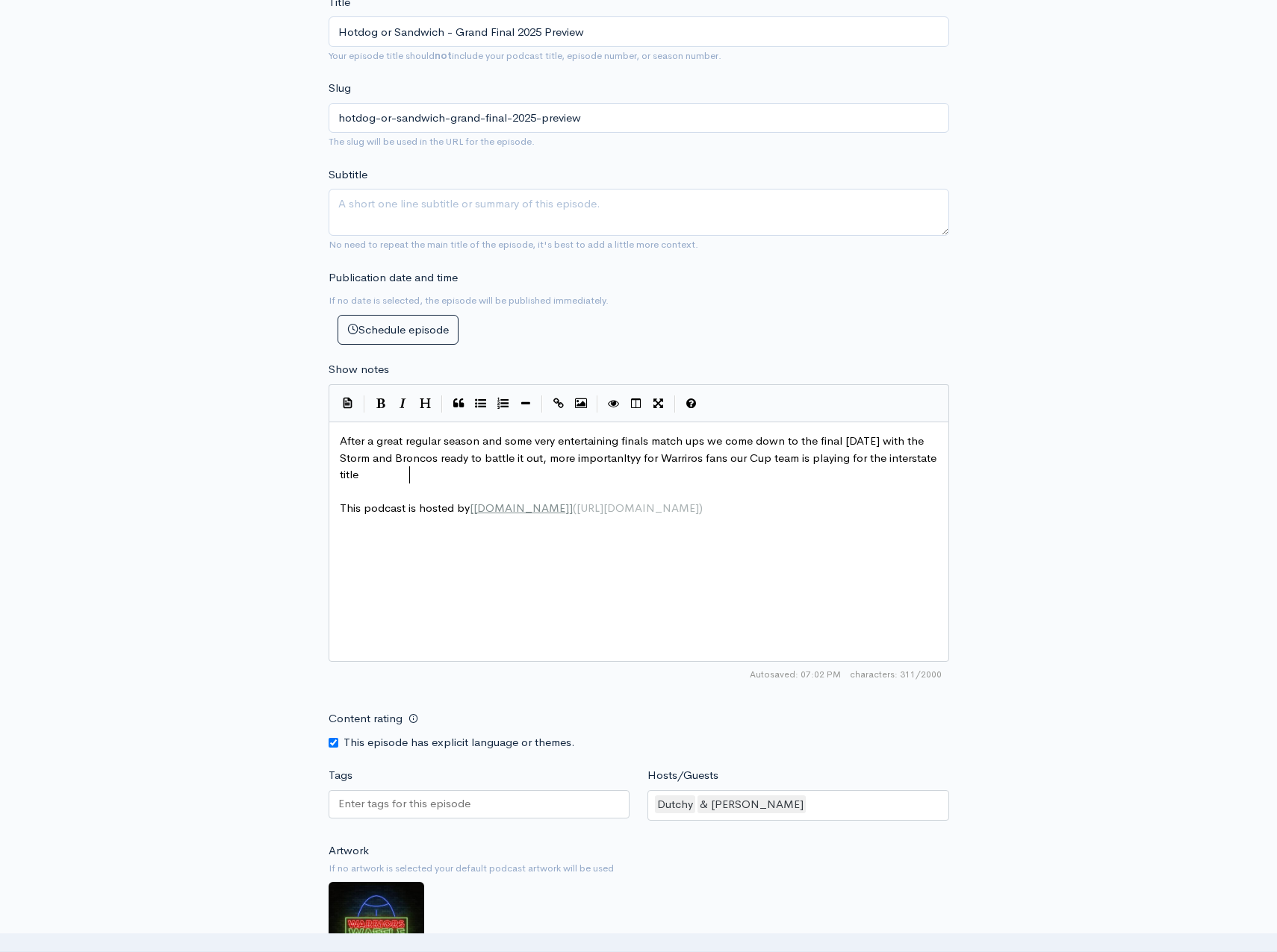
type textarea "os ready to battle it out, more importanltyy for Warriros fans our Cup team is …"
type textarea "lets go boys!!!"
click at [390, 479] on span "After a great regular season and some very entertaining finals match ups we com…" at bounding box center [639, 456] width 600 height 47
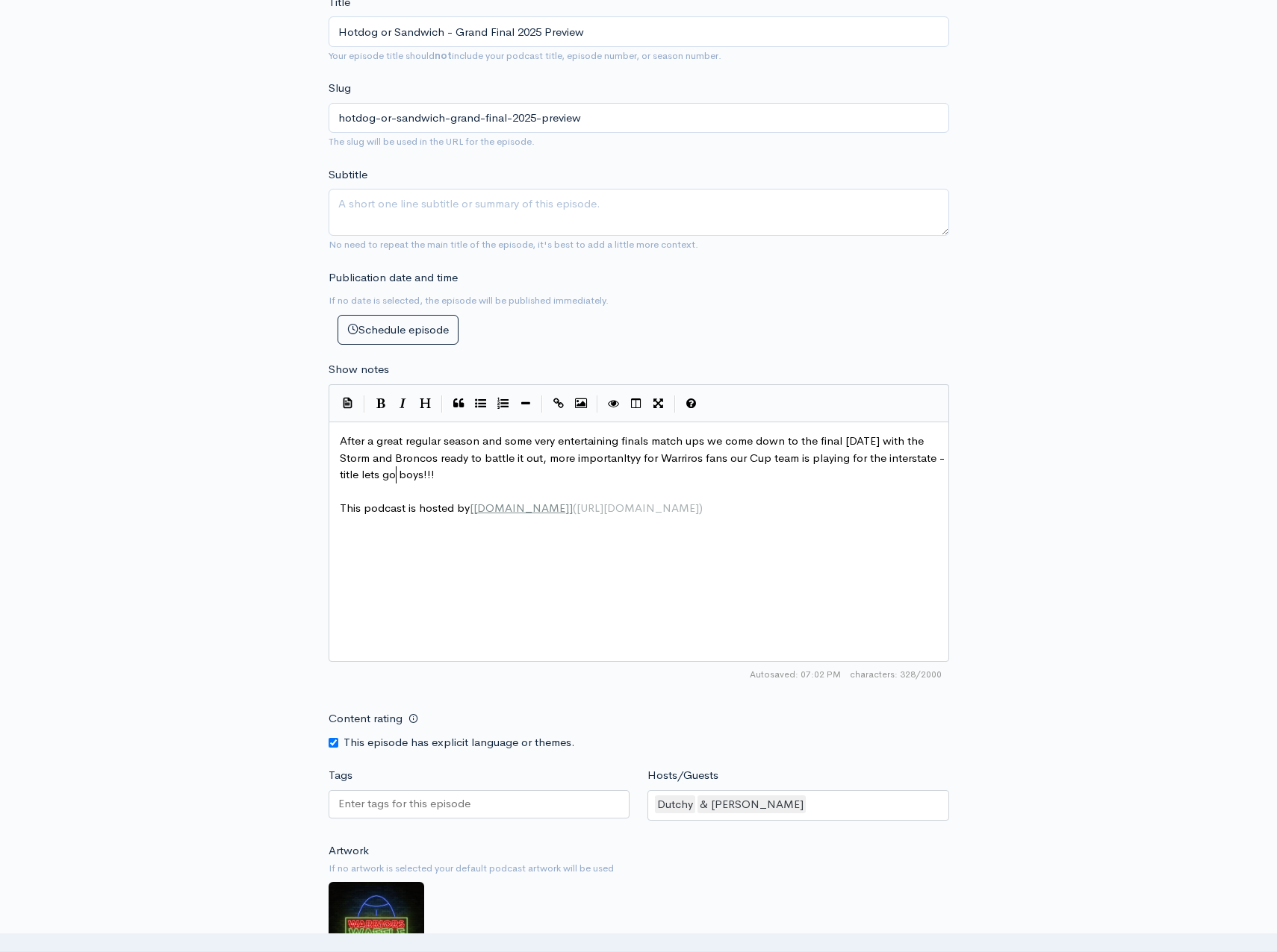
type textarea "-"
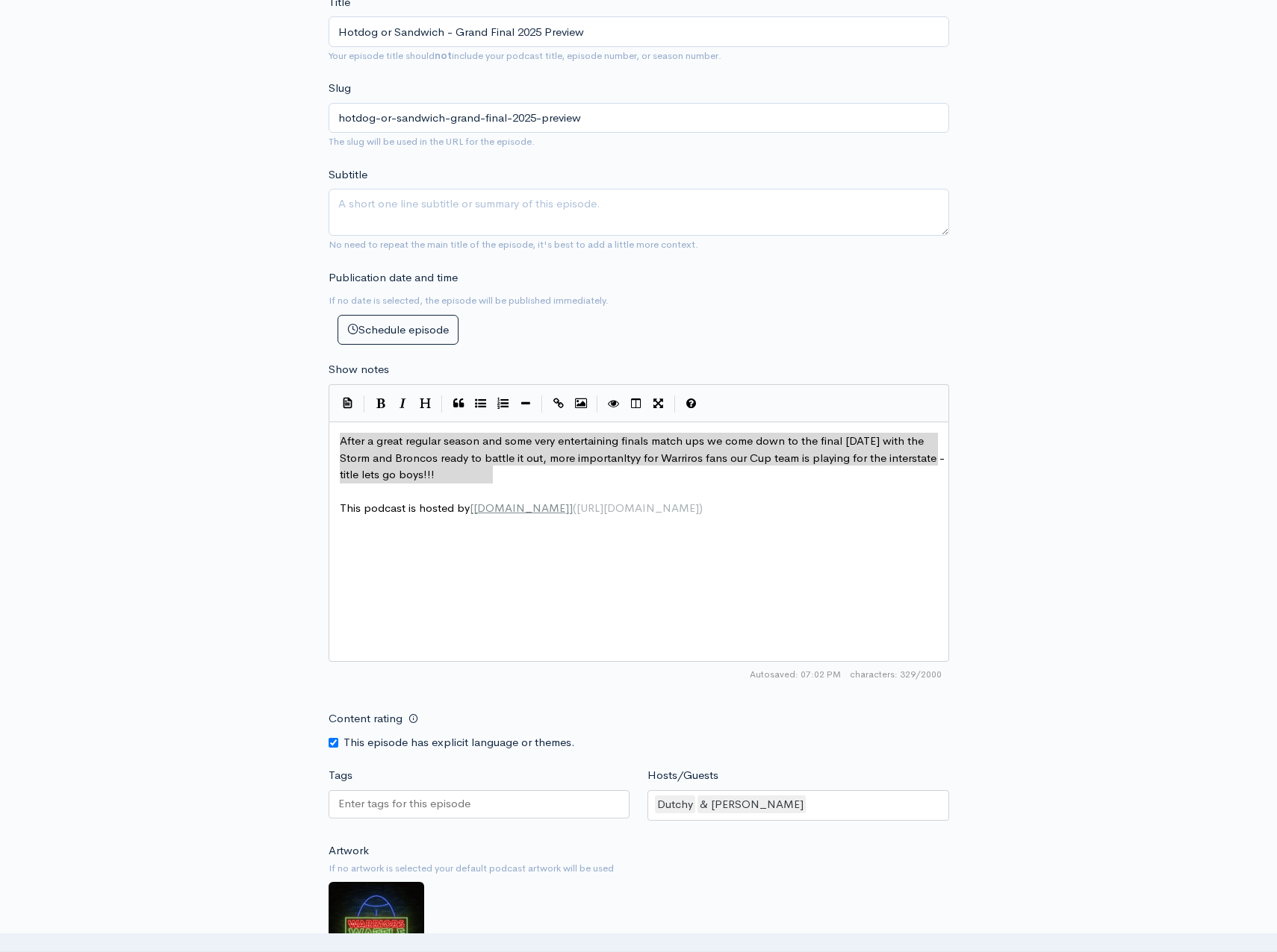
drag, startPoint x: 488, startPoint y: 477, endPoint x: 308, endPoint y: 432, distance: 185.5
type textarea "After a great regular season and some very entertaining finals match ups we com…"
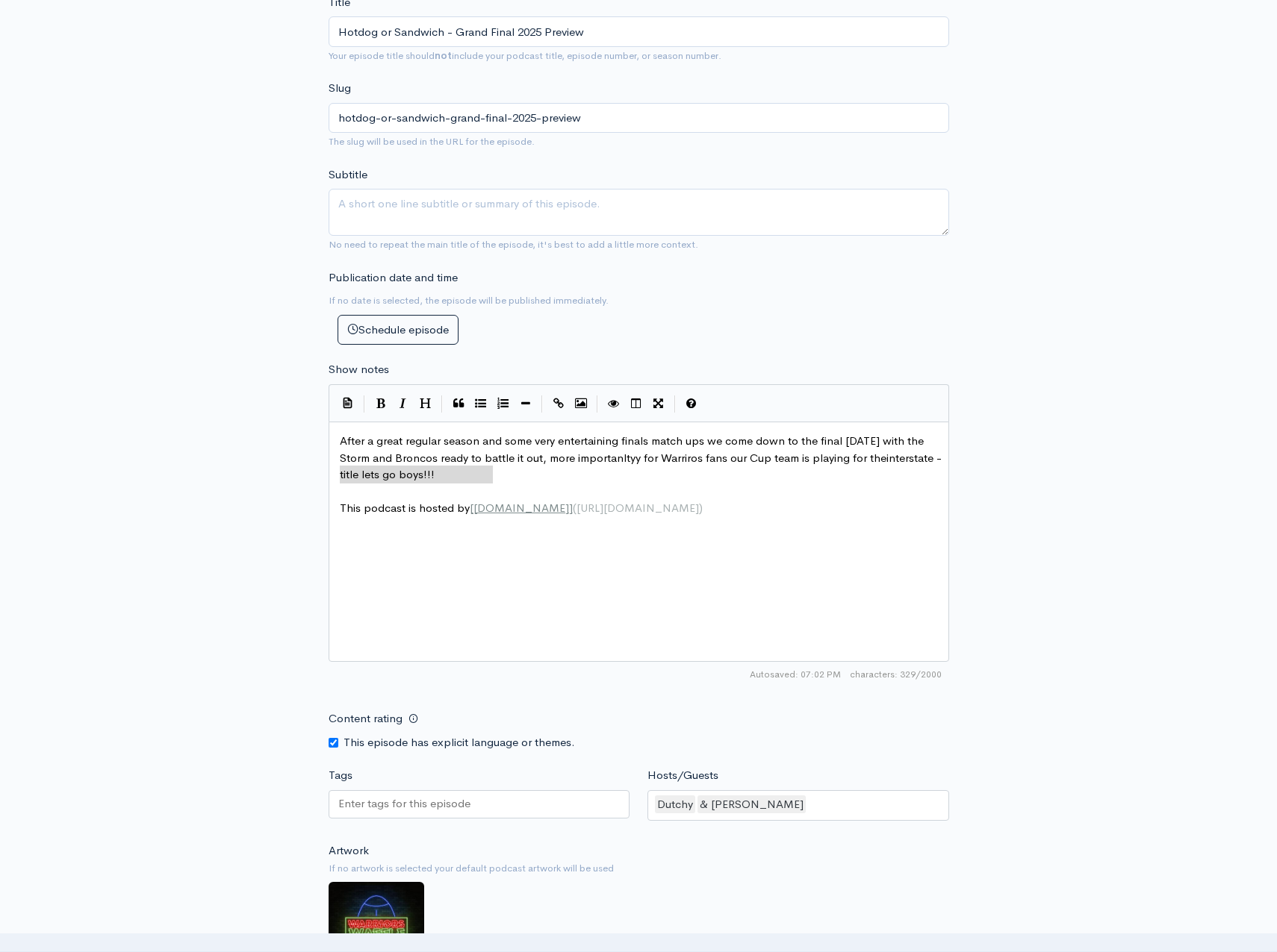
type textarea "After a great regular season and some very entertaining finals match ups we com…"
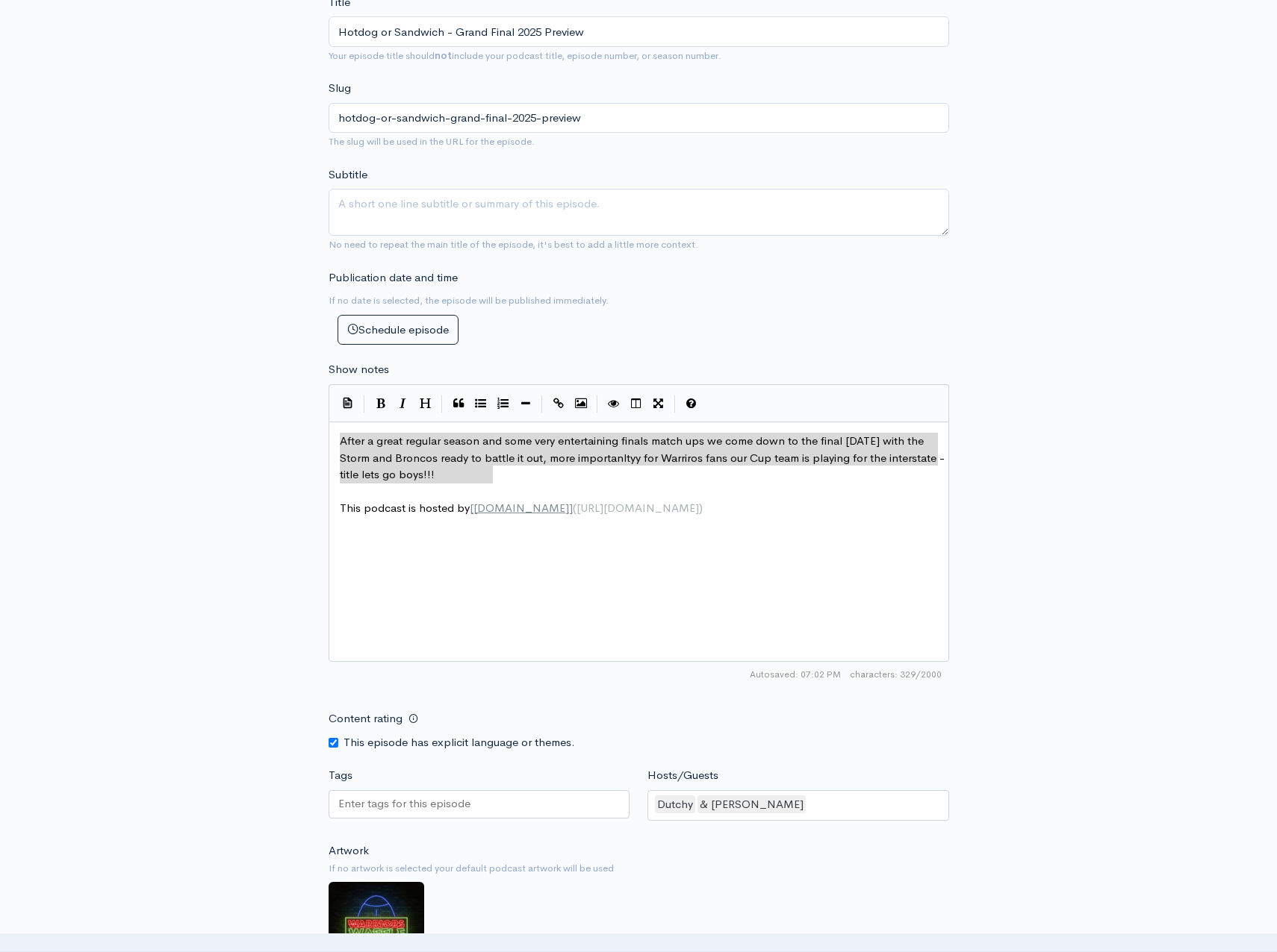
drag, startPoint x: 513, startPoint y: 479, endPoint x: 340, endPoint y: 448, distance: 175.8
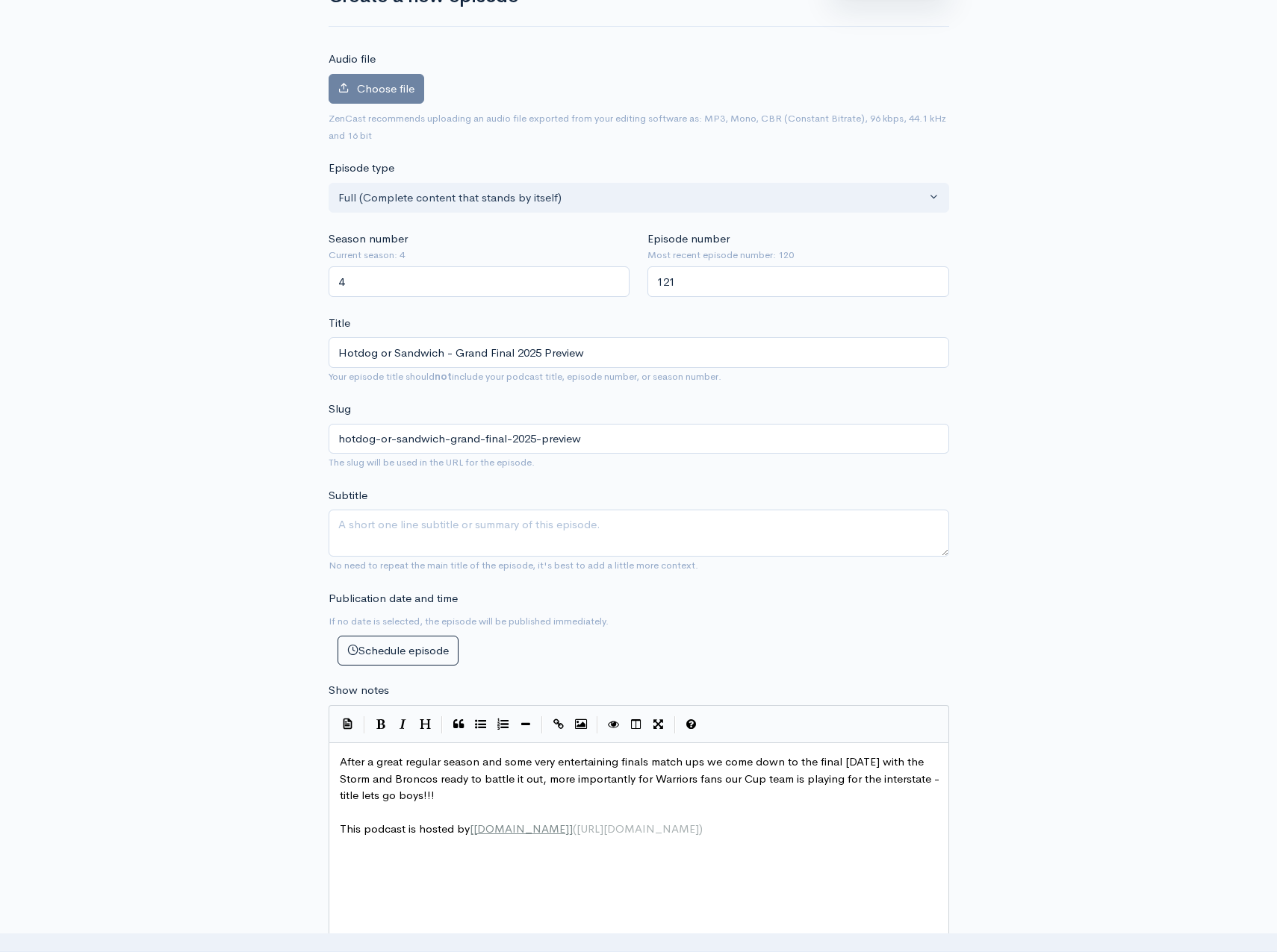
scroll to position [108, 0]
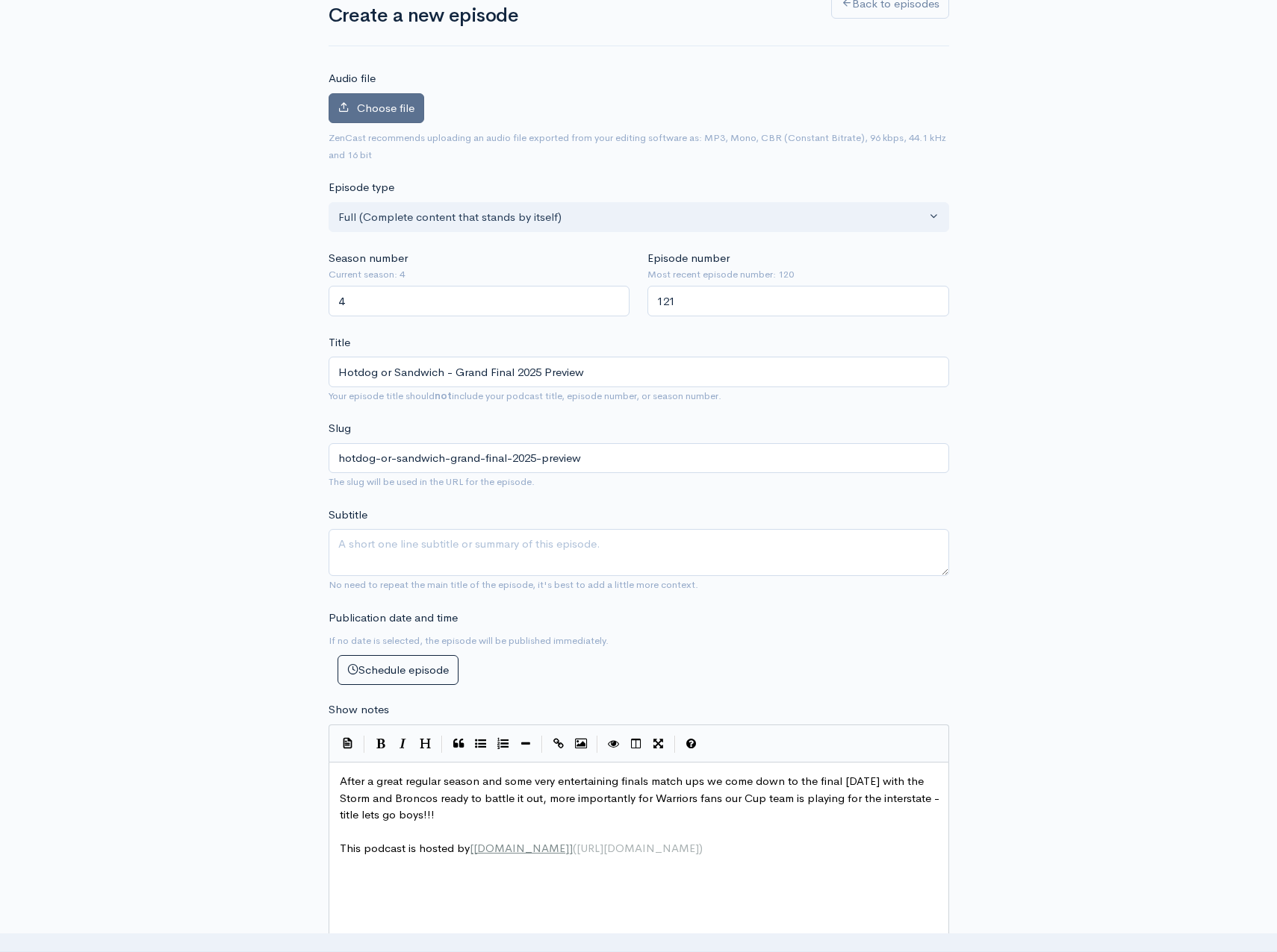
click at [373, 112] on span "Choose file" at bounding box center [386, 107] width 58 height 14
click at [0, 0] on input "Choose file" at bounding box center [0, 0] width 0 height 0
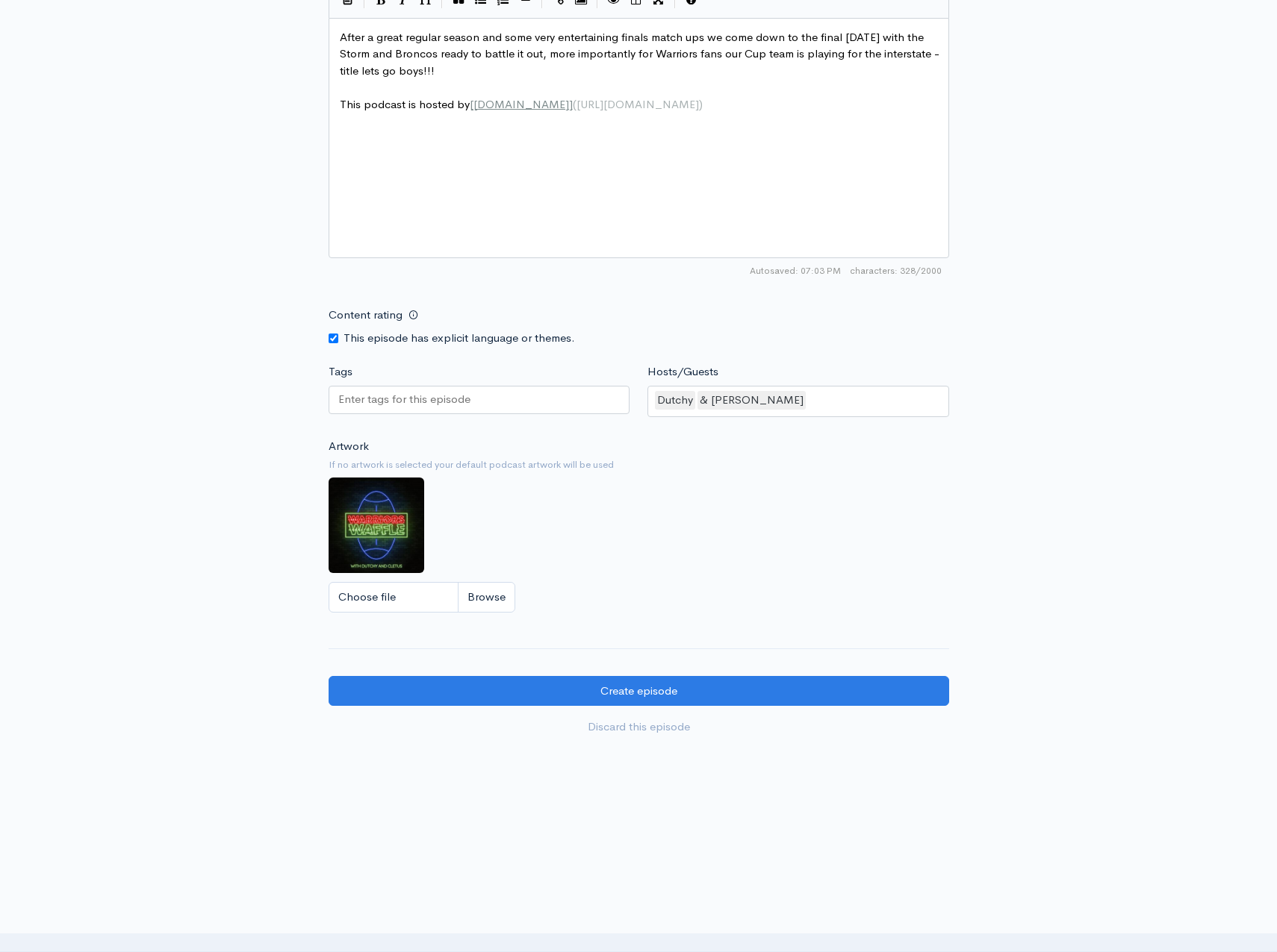
scroll to position [938, 0]
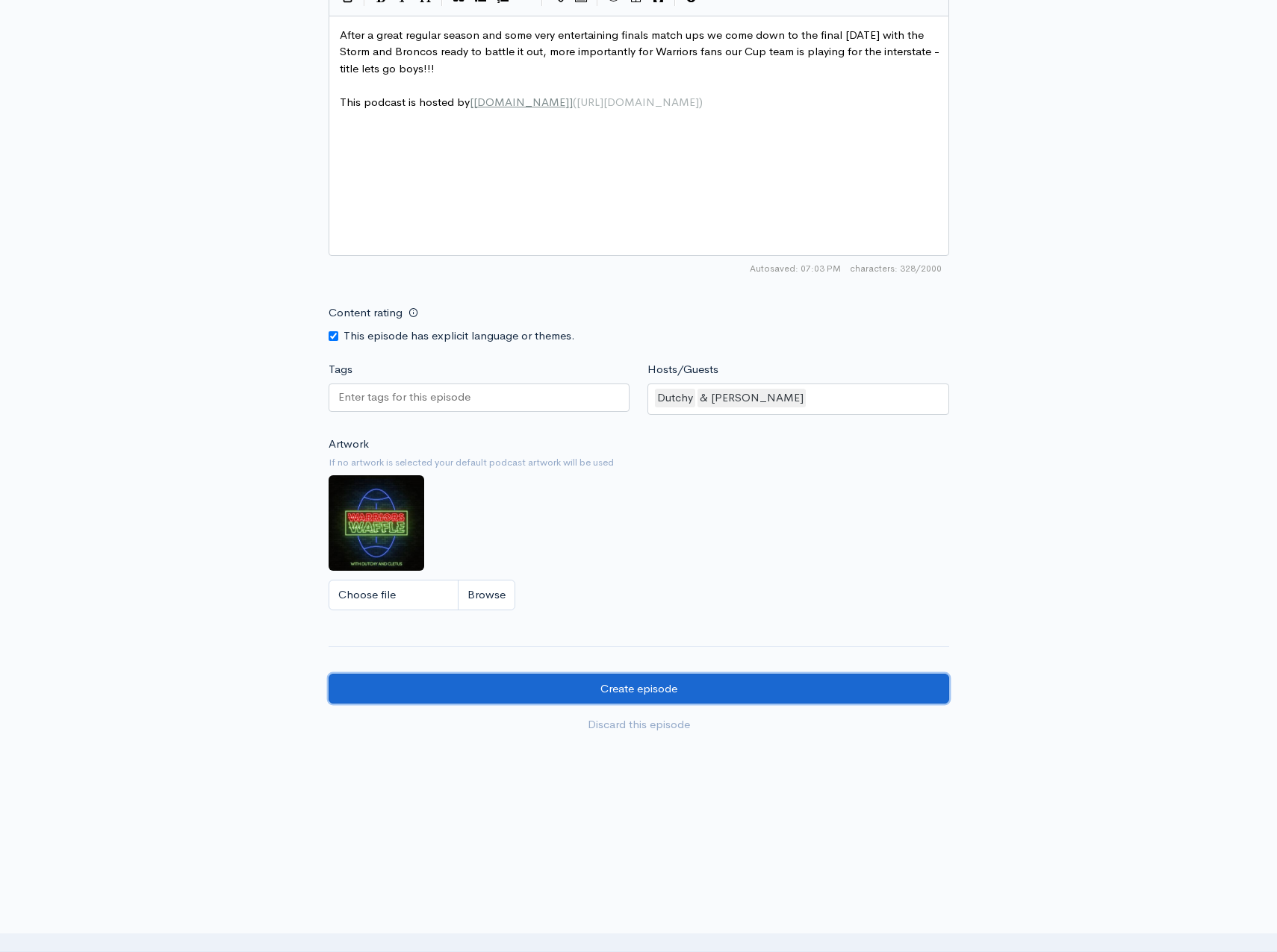
click at [645, 689] on input "Create episode" at bounding box center [638, 689] width 620 height 31
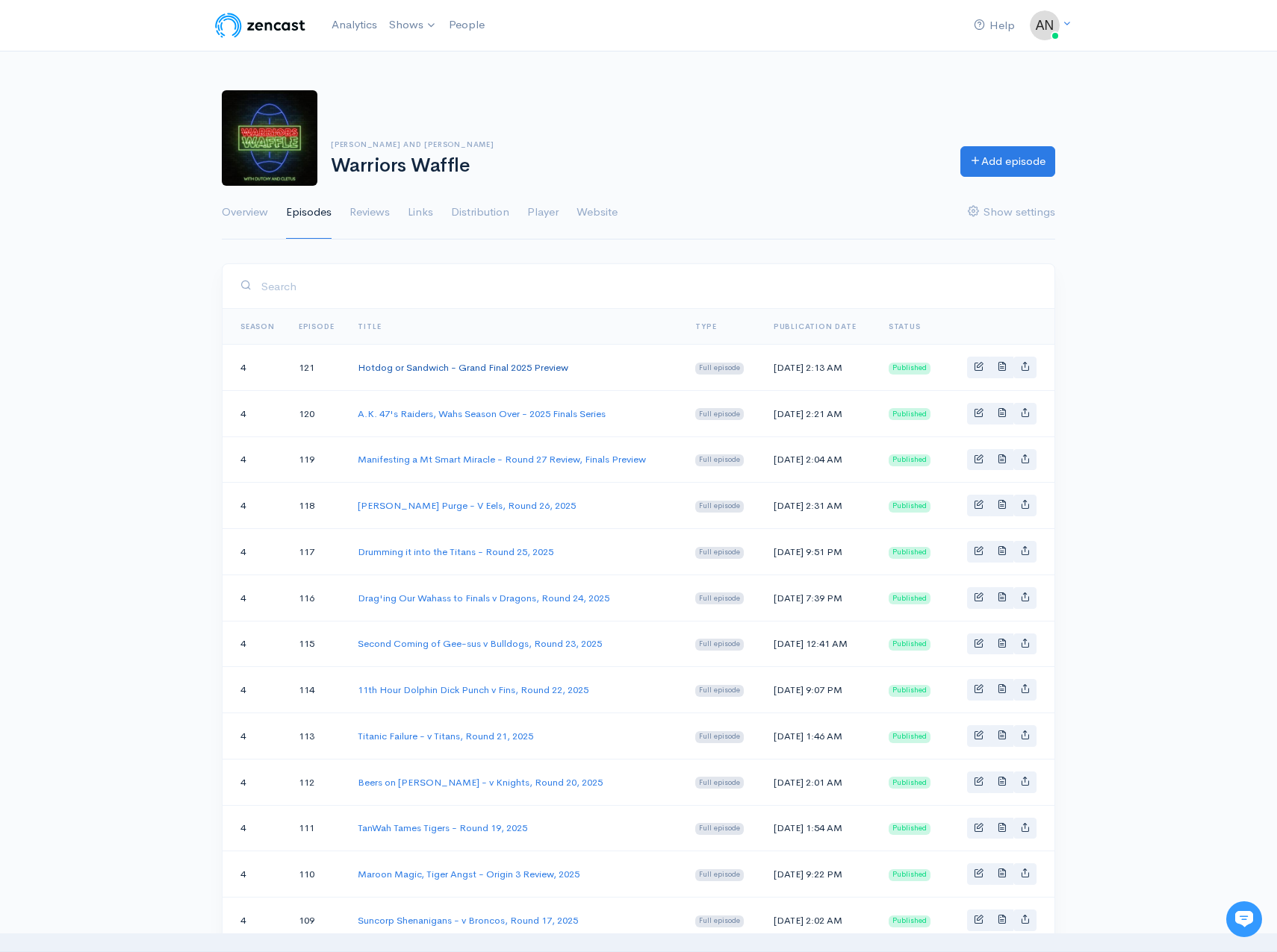
click at [447, 369] on link "Hotdog or Sandwich - Grand Final 2025 Preview" at bounding box center [462, 367] width 210 height 13
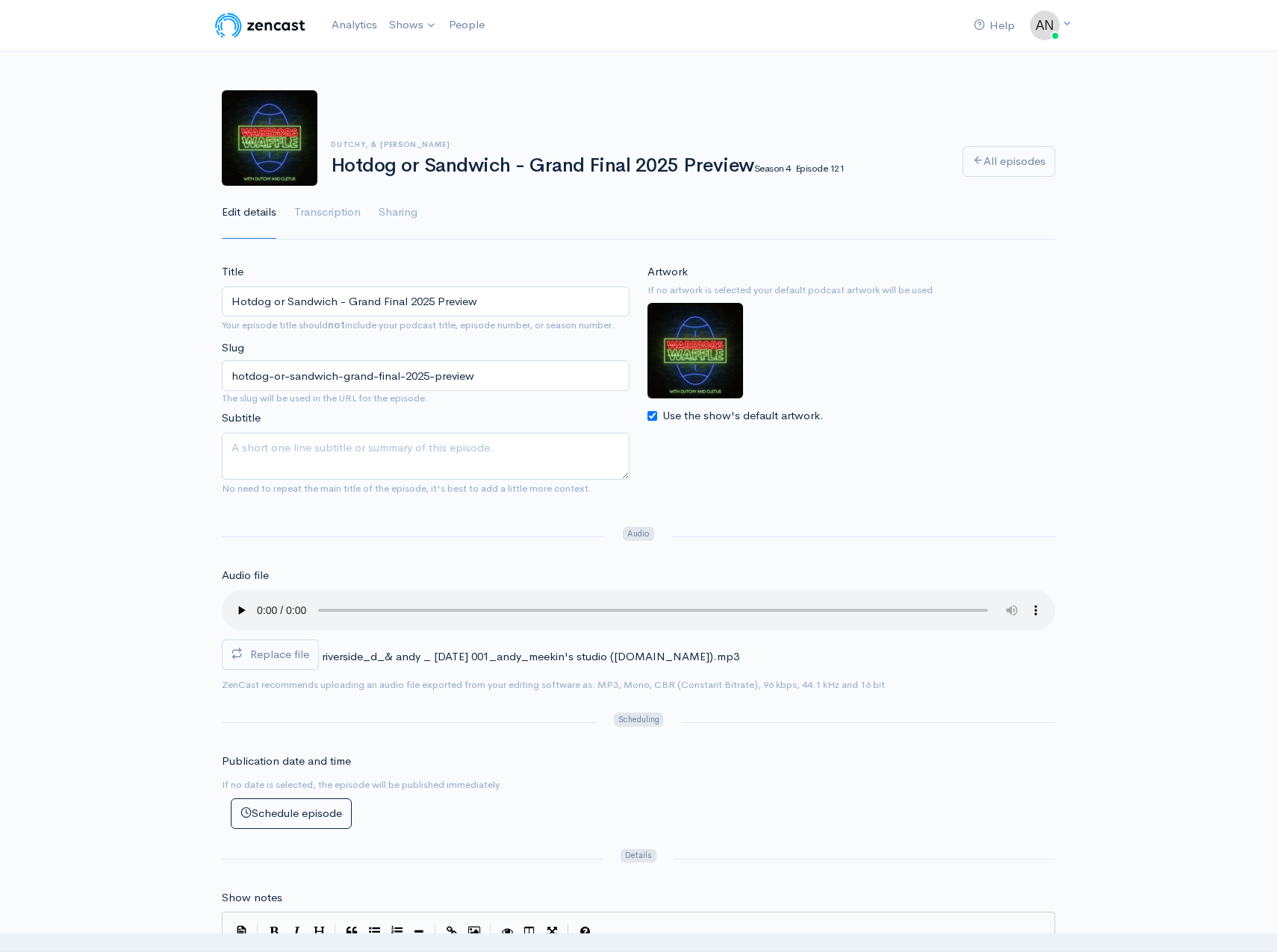
click at [337, 303] on input "Hotdog or Sandwich - Grand Final 2025 Preview" at bounding box center [425, 301] width 407 height 31
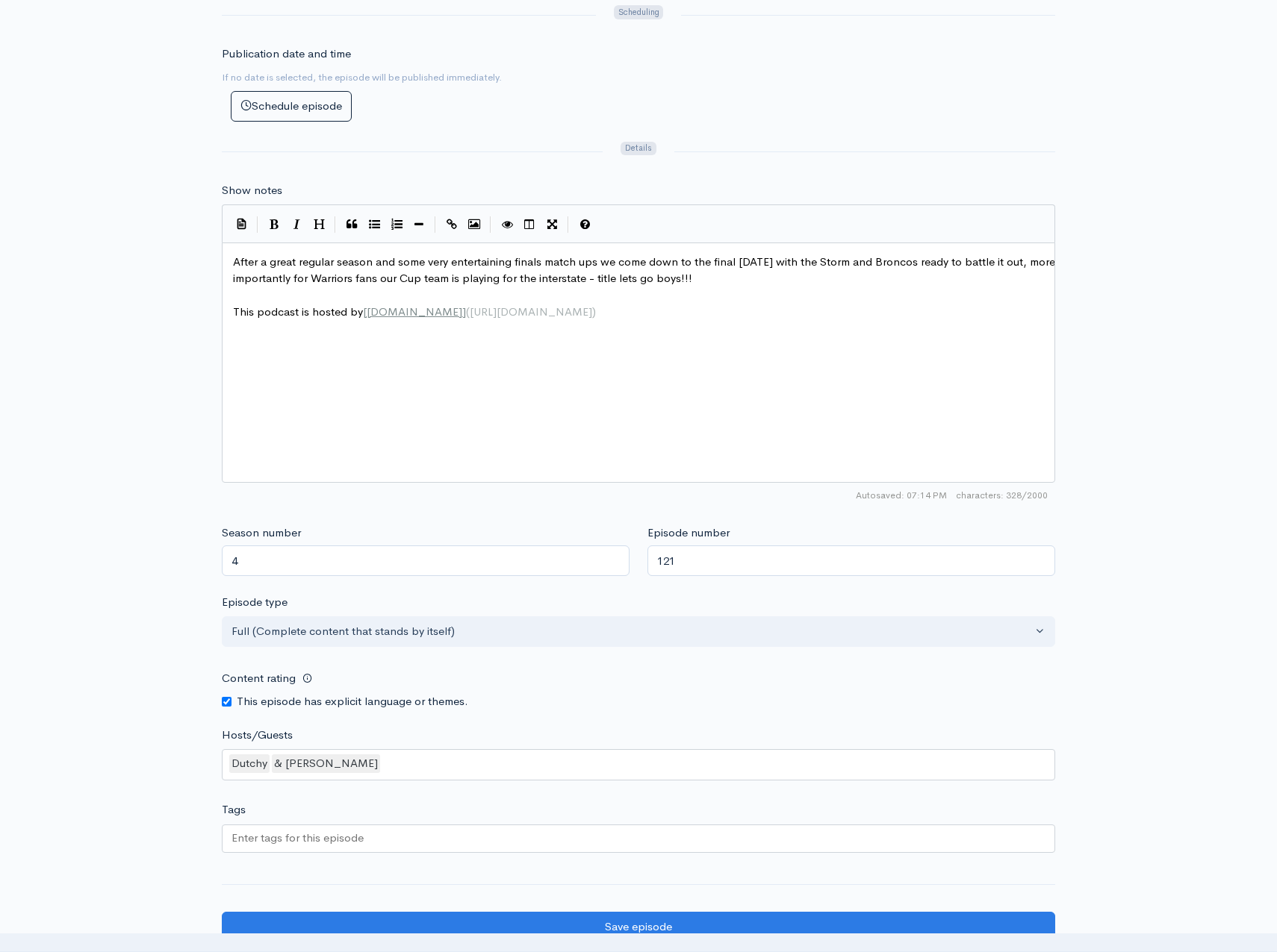
scroll to position [949, 0]
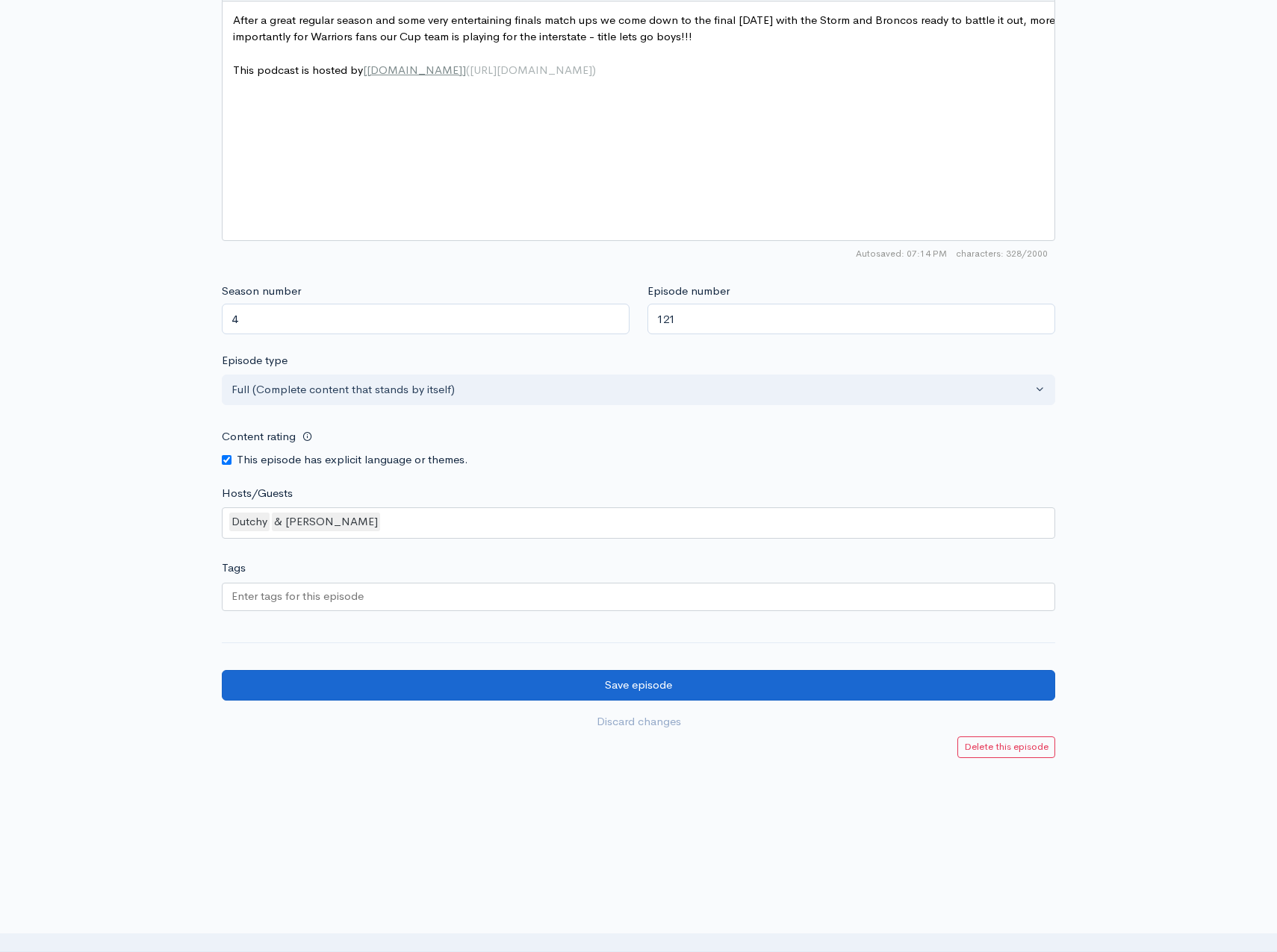
type input "Hotdog or Sandwich? - Grand Final 2025 Preview"
click at [610, 686] on input "Save episode" at bounding box center [638, 685] width 833 height 31
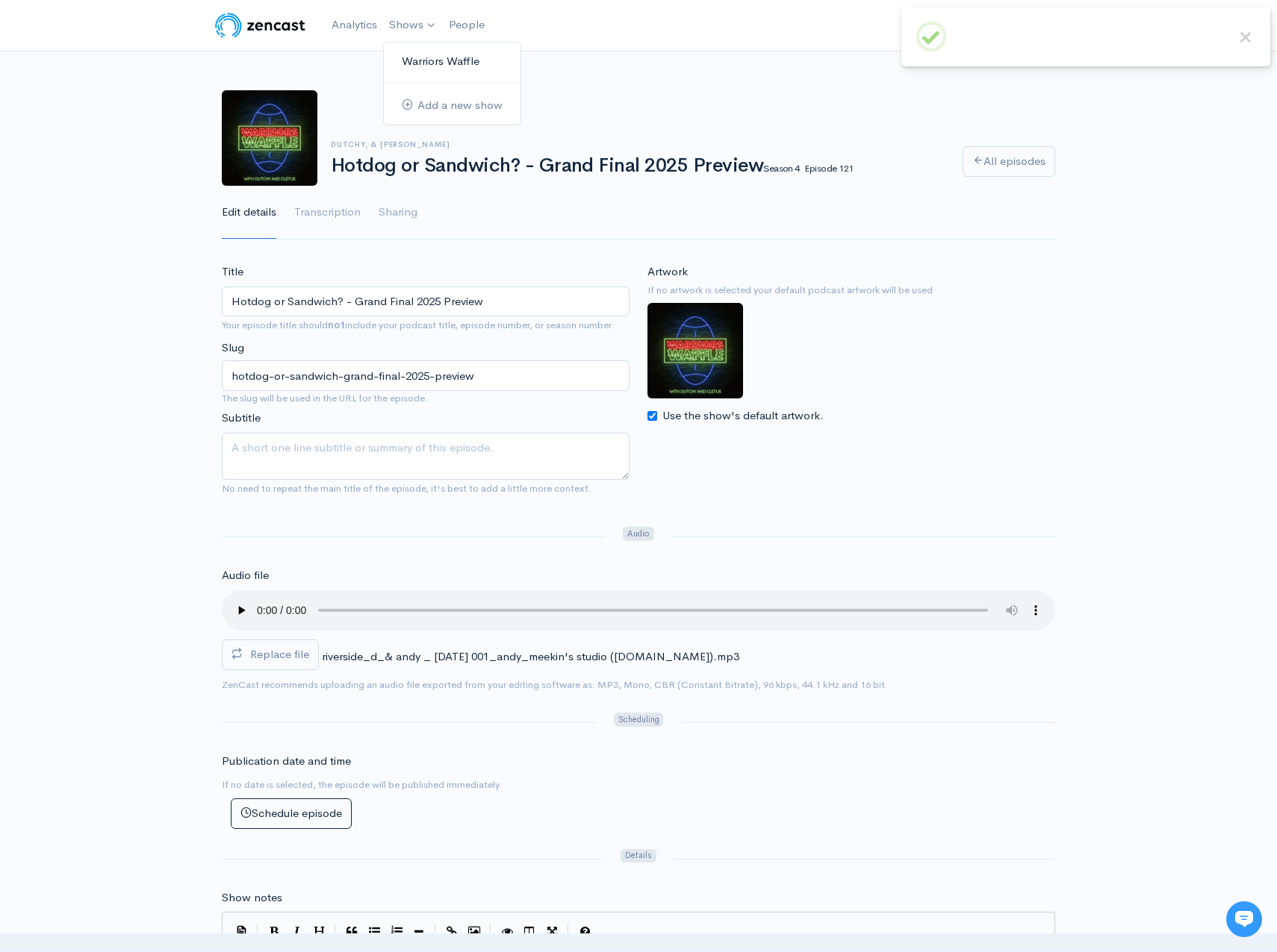
click at [414, 53] on link "Warriors Waffle" at bounding box center [452, 61] width 137 height 26
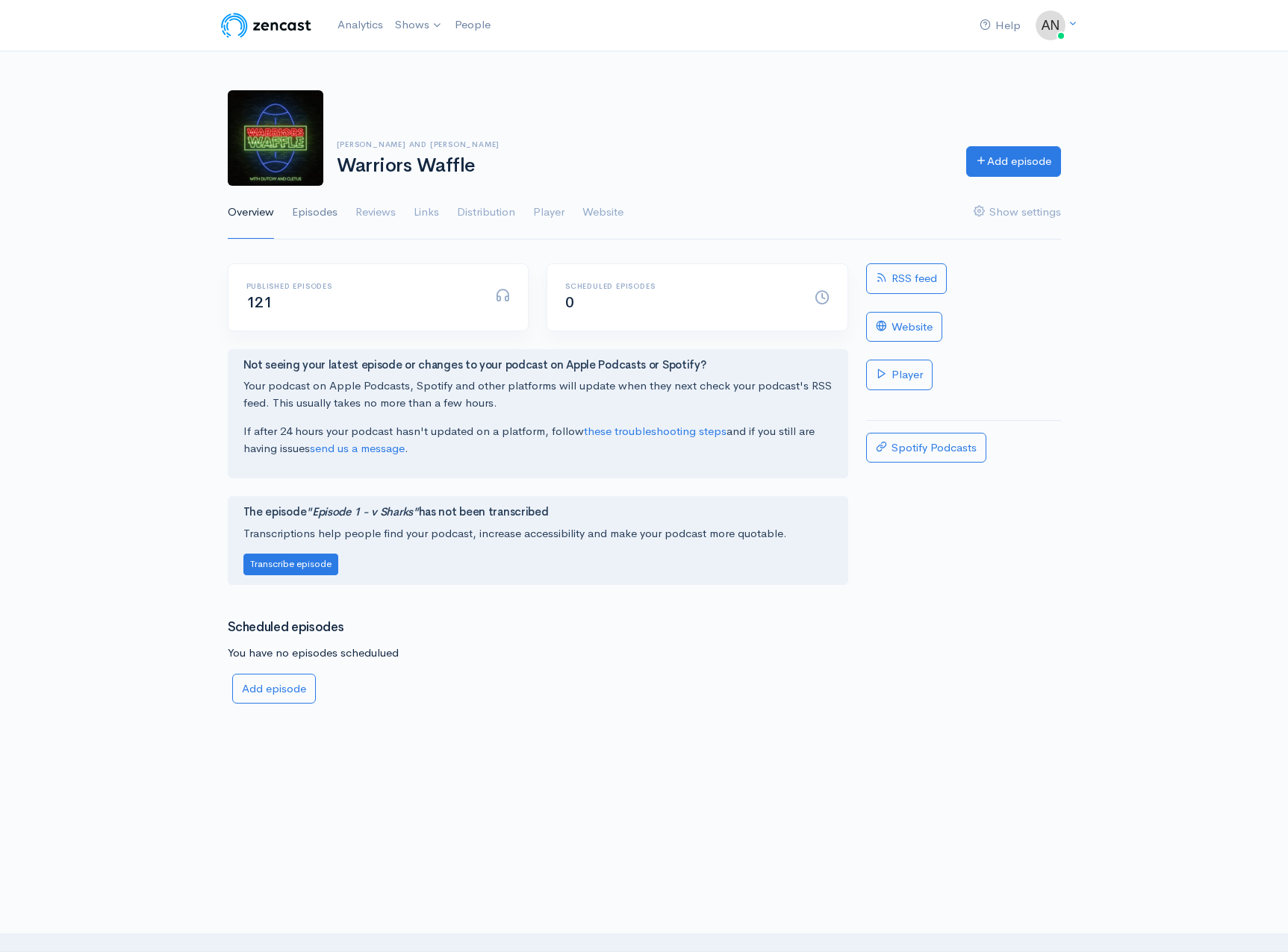
click at [325, 204] on link "Episodes" at bounding box center [314, 213] width 46 height 54
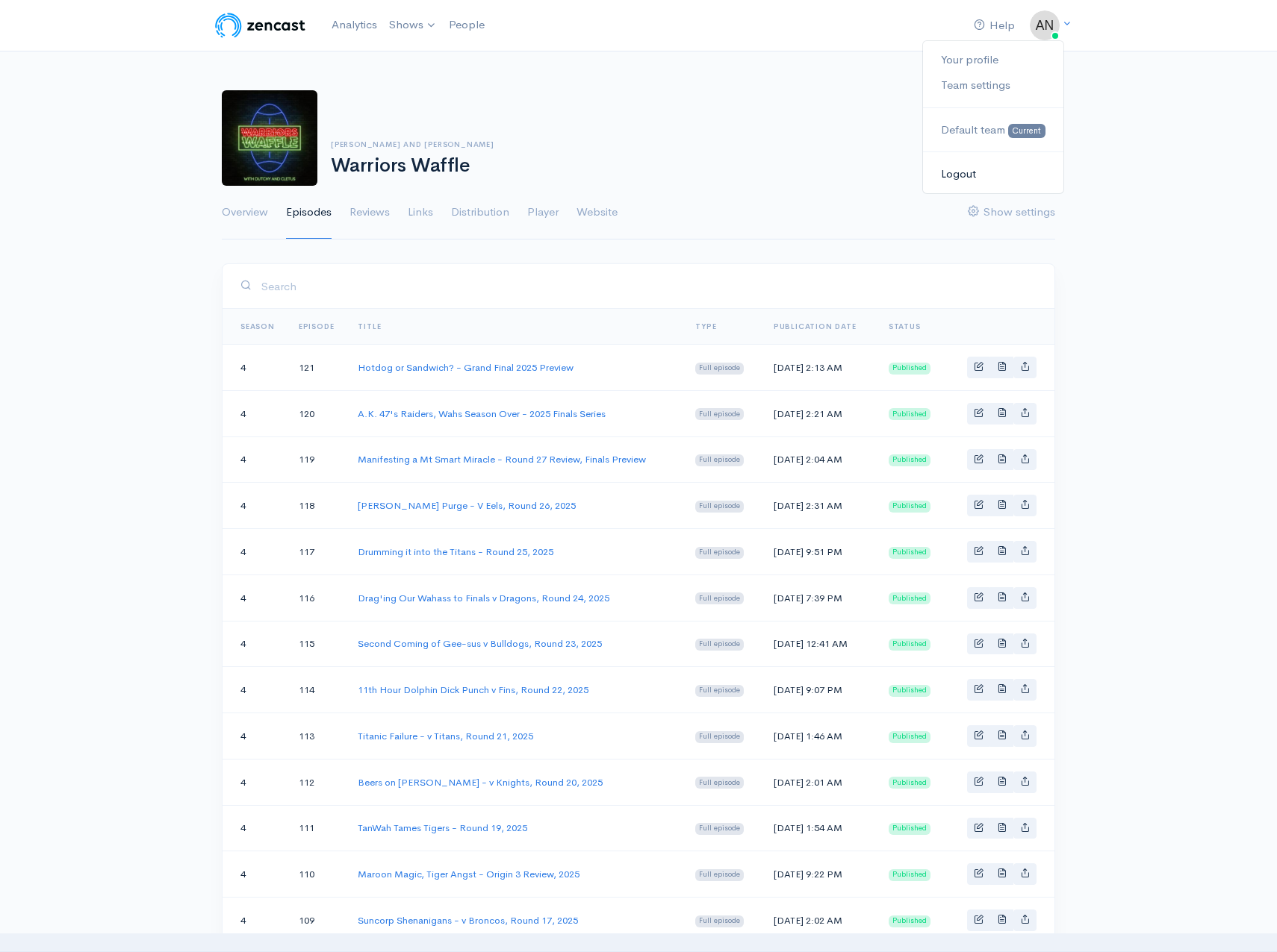
click at [959, 172] on link "Logout" at bounding box center [992, 174] width 140 height 26
